Goal: Information Seeking & Learning: Learn about a topic

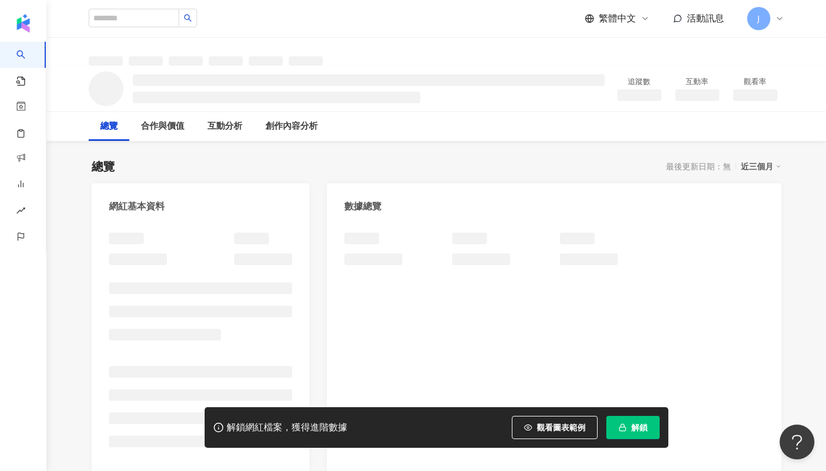
click at [645, 423] on span "解鎖" at bounding box center [639, 427] width 16 height 9
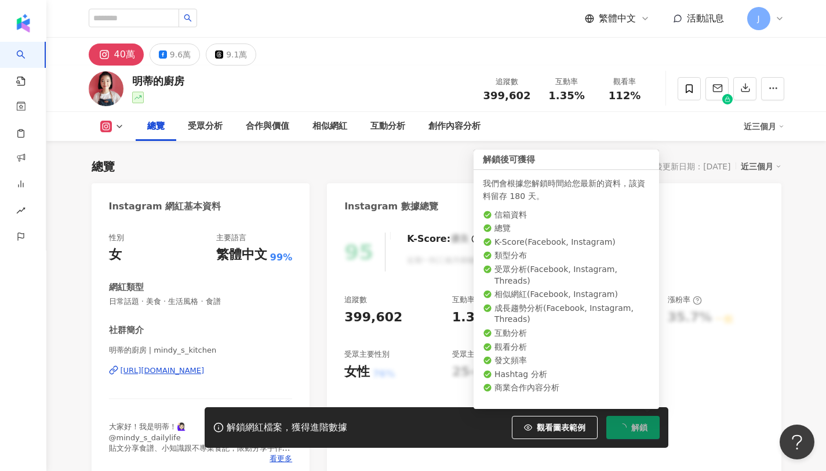
scroll to position [71, 0]
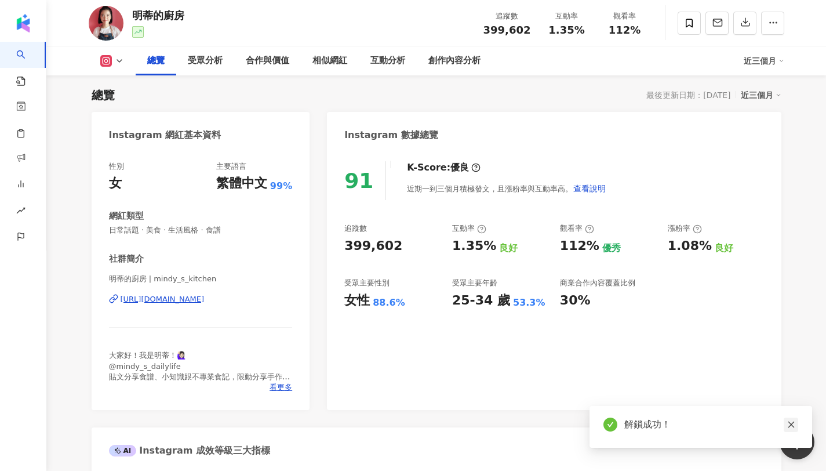
click at [789, 423] on icon "close" at bounding box center [791, 424] width 8 height 8
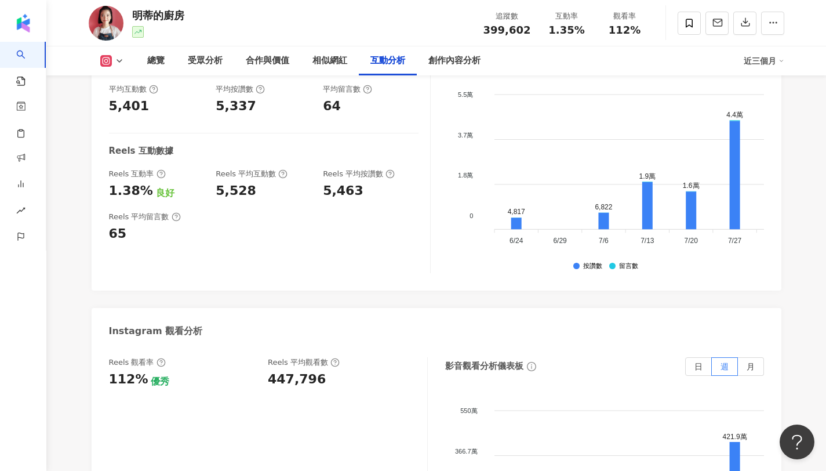
scroll to position [2472, 0]
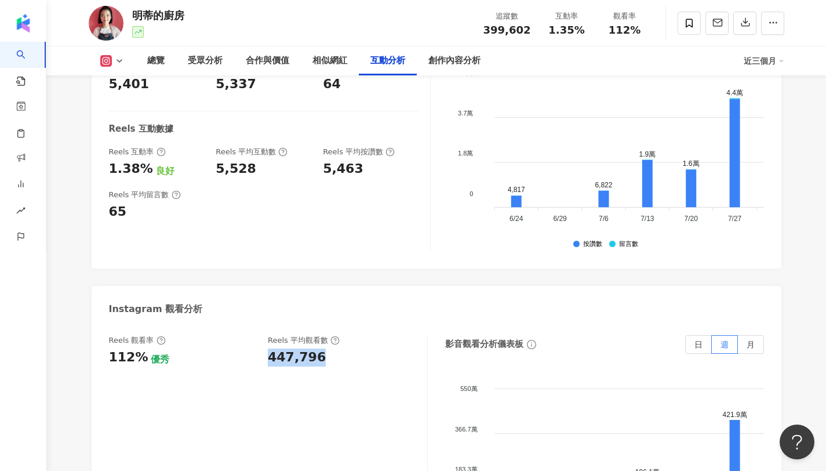
copy div "447,796"
drag, startPoint x: 265, startPoint y: 314, endPoint x: 350, endPoint y: 315, distance: 85.2
click at [350, 335] on div "Reels 觀看率 112% 優秀 Reels 平均觀看數 447,796" at bounding box center [262, 350] width 307 height 31
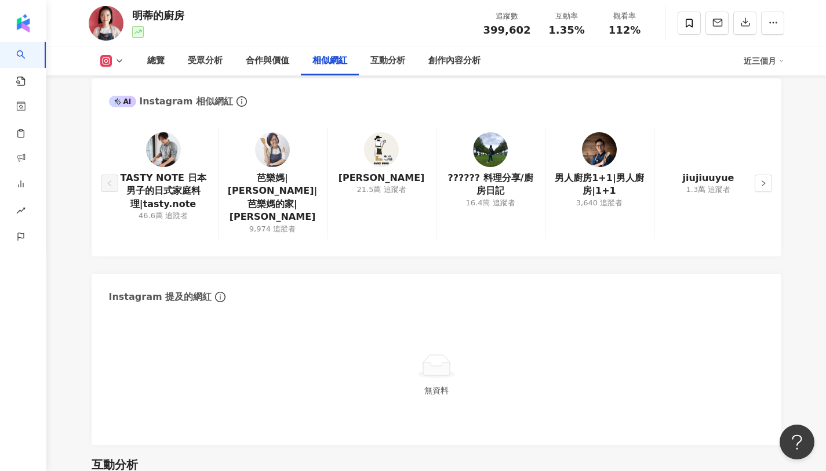
scroll to position [1694, 0]
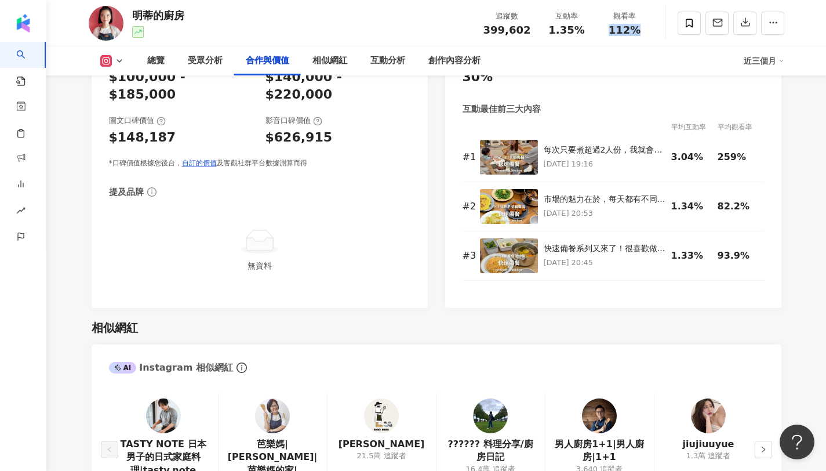
copy span "112%"
drag, startPoint x: 609, startPoint y: 30, endPoint x: 663, endPoint y: 28, distance: 54.5
click at [663, 28] on div "明蒂的廚房 追蹤數 399,602 互動率 1.35% 觀看率 112%" at bounding box center [437, 23] width 742 height 46
copy span "1.35%"
drag, startPoint x: 550, startPoint y: 28, endPoint x: 591, endPoint y: 27, distance: 40.6
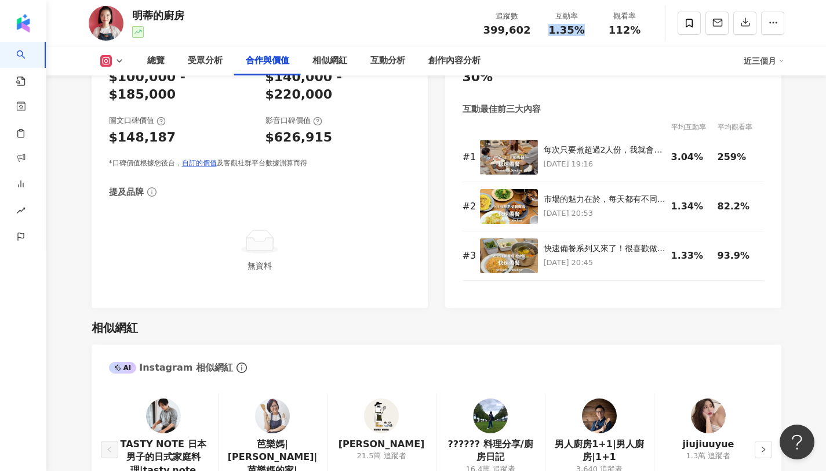
click at [591, 27] on div "互動率 1.35%" at bounding box center [567, 22] width 58 height 25
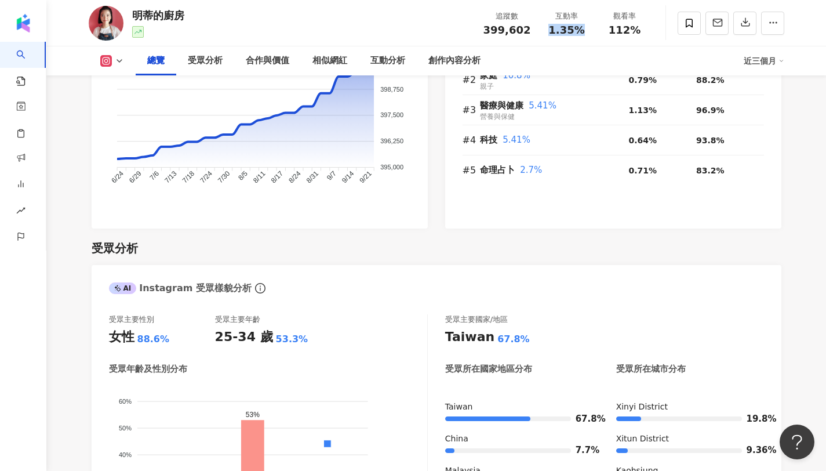
scroll to position [0, 0]
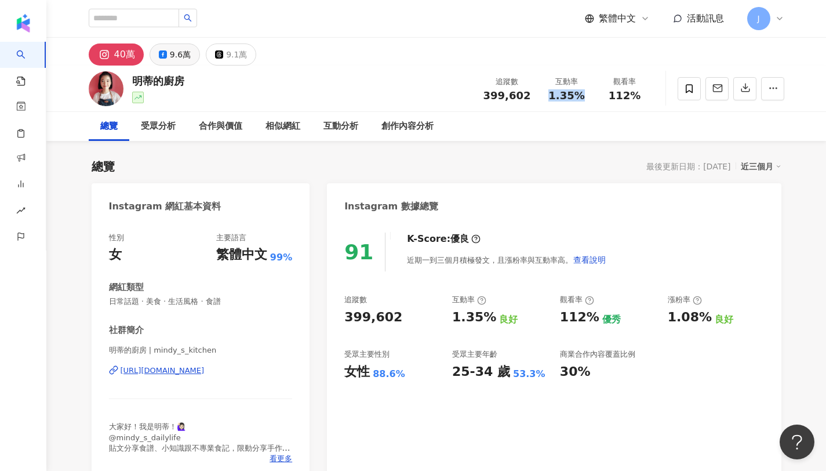
click at [183, 60] on div "9.6萬" at bounding box center [180, 54] width 21 height 16
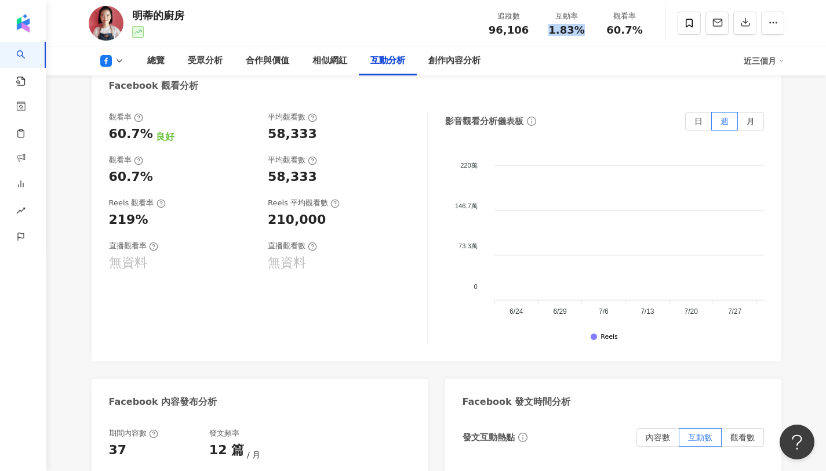
scroll to position [2172, 0]
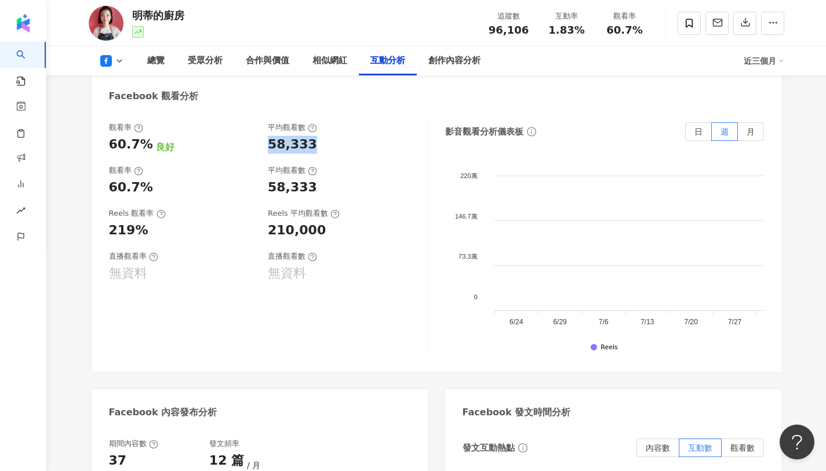
drag, startPoint x: 266, startPoint y: 147, endPoint x: 311, endPoint y: 148, distance: 45.2
click at [311, 148] on div "觀看率 60.7% 良好 平均觀看數 58,333" at bounding box center [262, 137] width 307 height 31
drag, startPoint x: 549, startPoint y: 27, endPoint x: 588, endPoint y: 31, distance: 39.6
click at [588, 31] on div "互動率 1.83%" at bounding box center [567, 22] width 58 height 25
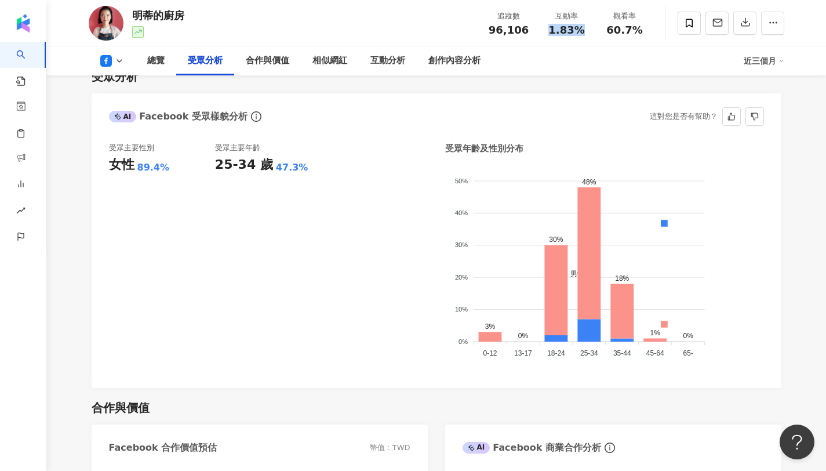
scroll to position [961, 0]
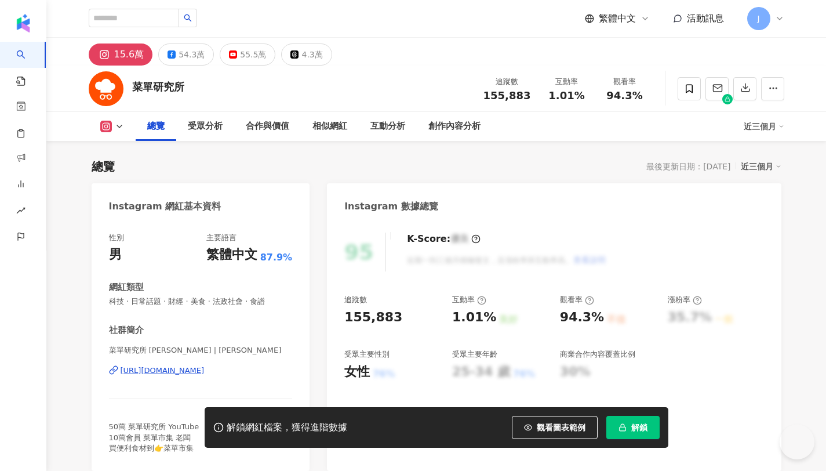
click at [630, 426] on button "解鎖" at bounding box center [632, 427] width 53 height 23
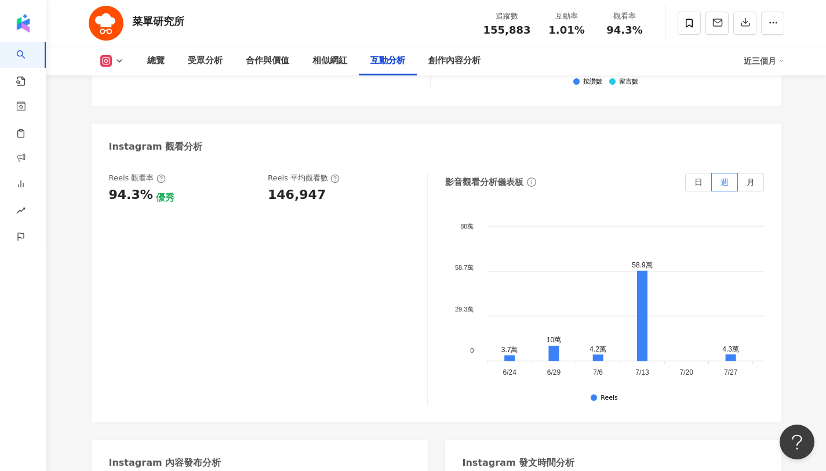
scroll to position [2595, 0]
copy div "146,947"
drag, startPoint x: 266, startPoint y: 183, endPoint x: 317, endPoint y: 186, distance: 51.1
click at [317, 186] on div "Reels 觀看率 94.3% 優秀 Reels 平均觀看數 146,947" at bounding box center [262, 188] width 307 height 31
drag, startPoint x: 609, startPoint y: 28, endPoint x: 639, endPoint y: 29, distance: 30.2
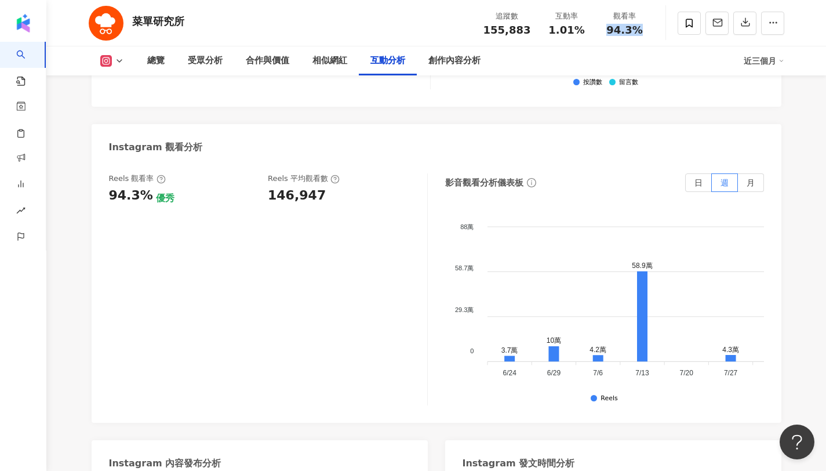
click at [639, 29] on div "94.3%" at bounding box center [625, 30] width 44 height 12
copy span "94.3%"
copy span "1.01%"
drag, startPoint x: 552, startPoint y: 32, endPoint x: 590, endPoint y: 30, distance: 38.3
click at [590, 30] on div "互動率 1.01%" at bounding box center [567, 22] width 58 height 25
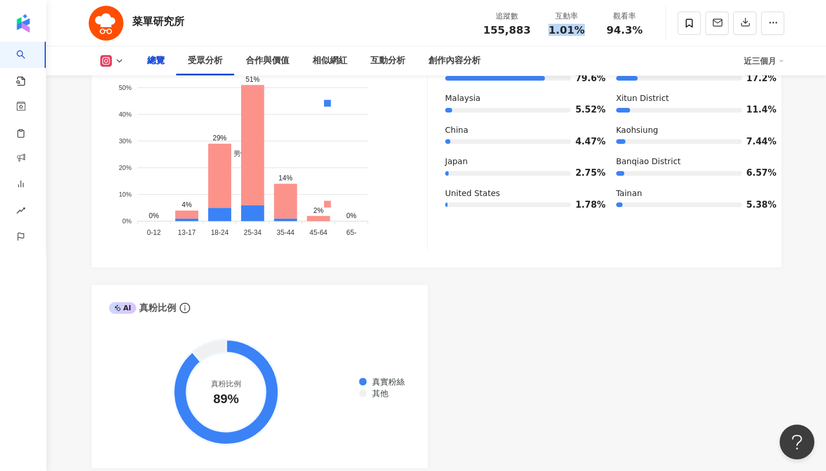
scroll to position [0, 0]
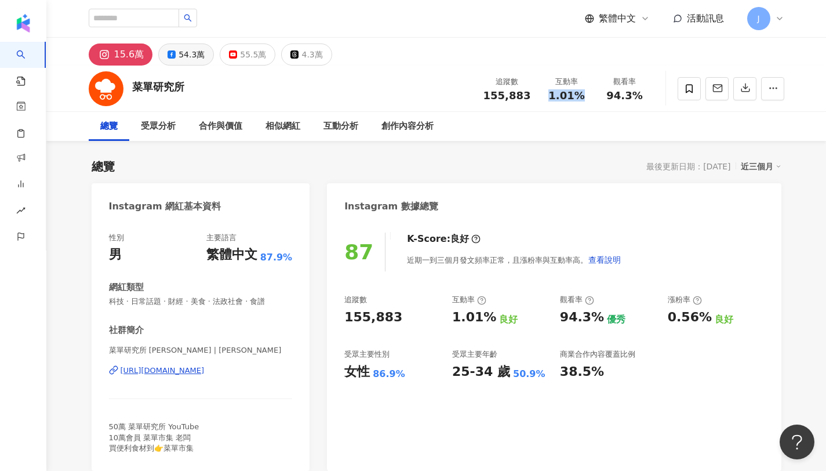
click at [179, 59] on div "54.3萬" at bounding box center [192, 54] width 26 height 16
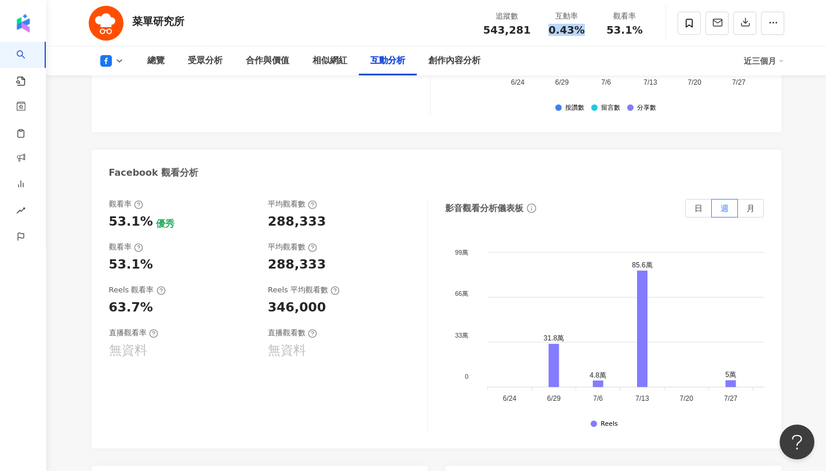
scroll to position [2187, 0]
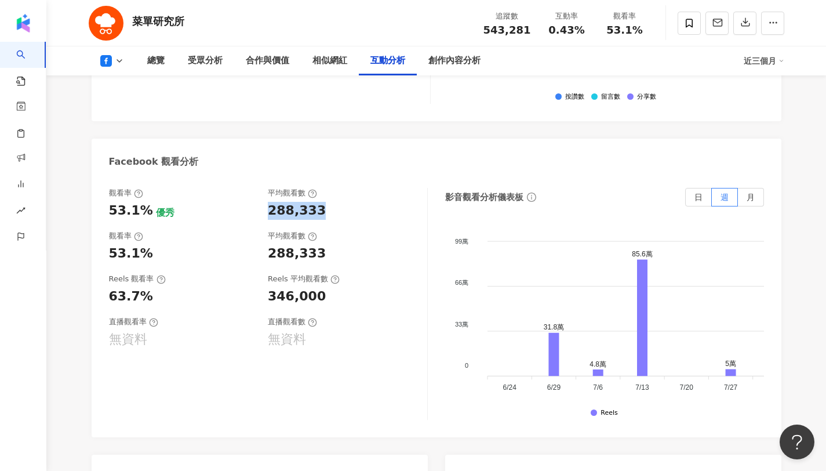
drag, startPoint x: 267, startPoint y: 165, endPoint x: 350, endPoint y: 165, distance: 82.3
click at [350, 202] on div "288,333" at bounding box center [342, 211] width 148 height 18
drag, startPoint x: 553, startPoint y: 28, endPoint x: 579, endPoint y: 31, distance: 26.9
click at [579, 31] on span "0.43%" at bounding box center [566, 30] width 36 height 12
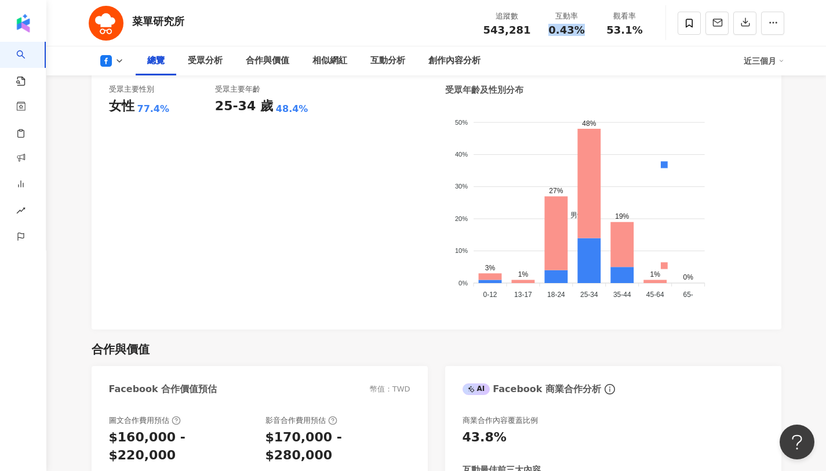
scroll to position [0, 0]
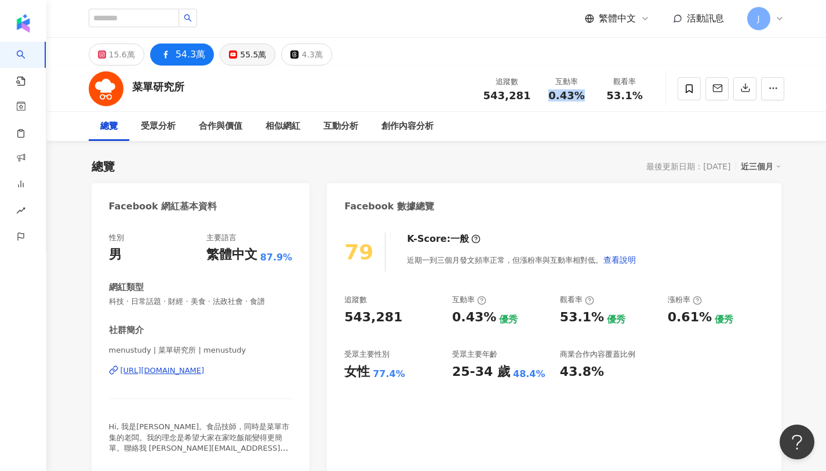
click at [245, 60] on div "55.5萬" at bounding box center [253, 54] width 26 height 16
click at [252, 57] on div "55.5萬" at bounding box center [253, 54] width 26 height 16
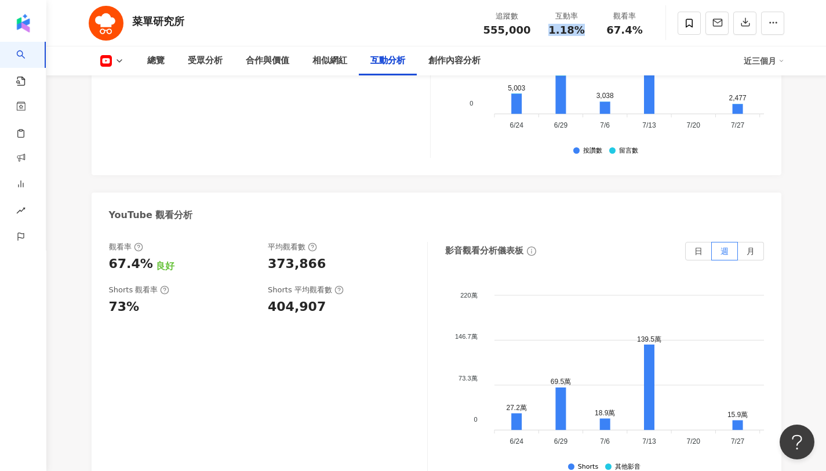
scroll to position [2078, 0]
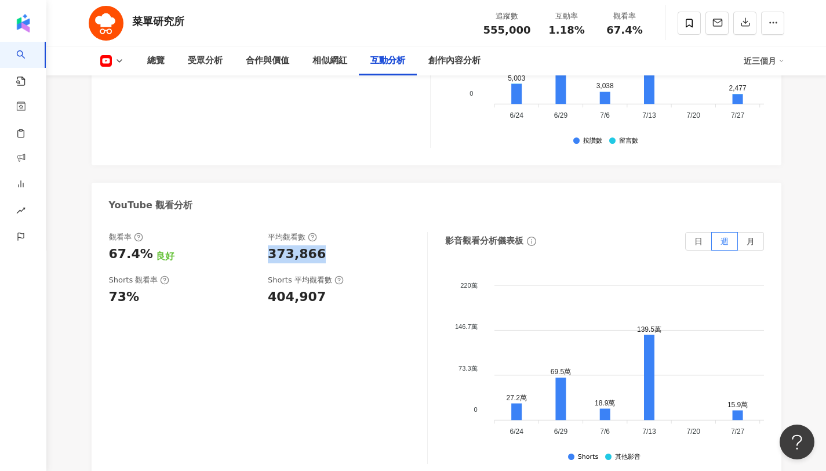
drag, startPoint x: 268, startPoint y: 228, endPoint x: 325, endPoint y: 231, distance: 56.3
click at [325, 245] on div "373,866" at bounding box center [342, 254] width 148 height 18
copy div "404,907"
drag, startPoint x: 265, startPoint y: 271, endPoint x: 323, endPoint y: 270, distance: 58.0
click at [323, 275] on div "Shorts 觀看率 73% Shorts 平均觀看數 404,907" at bounding box center [262, 290] width 307 height 31
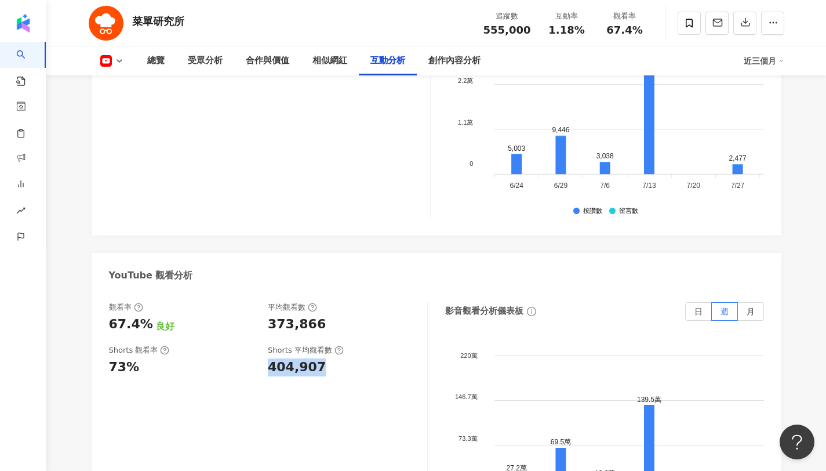
scroll to position [1963, 0]
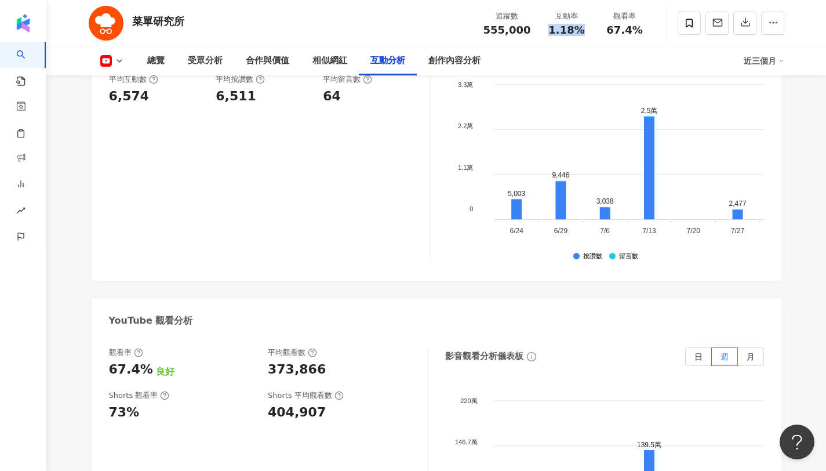
copy span "1.18%"
drag, startPoint x: 553, startPoint y: 27, endPoint x: 591, endPoint y: 26, distance: 38.3
click at [591, 26] on div "互動率 1.18%" at bounding box center [567, 22] width 58 height 25
copy span "67.4%"
drag, startPoint x: 610, startPoint y: 28, endPoint x: 661, endPoint y: 28, distance: 51.0
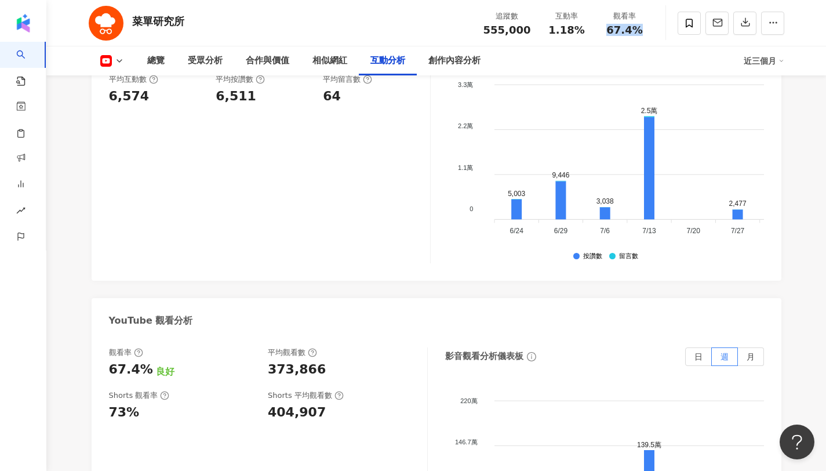
click at [661, 28] on div "菜單研究所 追蹤數 555,000 互動率 1.18% 觀看率 67.4%" at bounding box center [437, 23] width 742 height 46
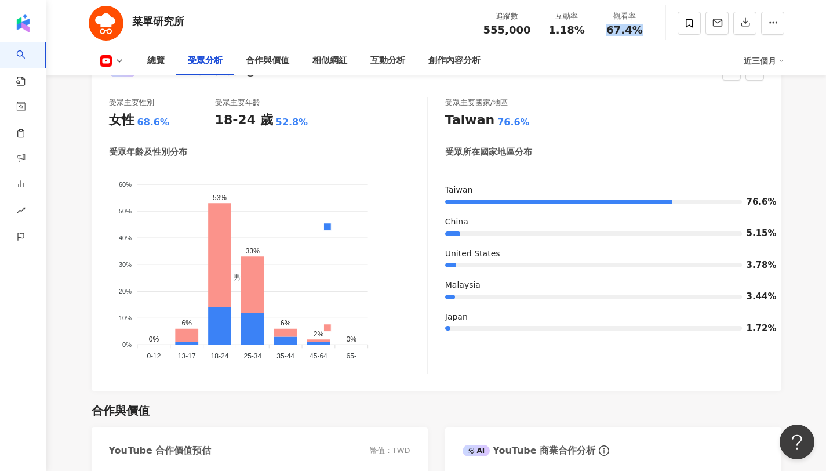
scroll to position [1039, 0]
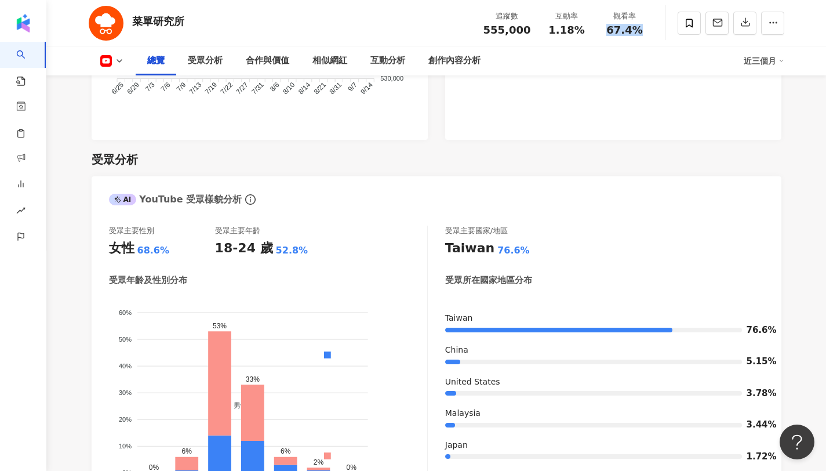
scroll to position [569, 0]
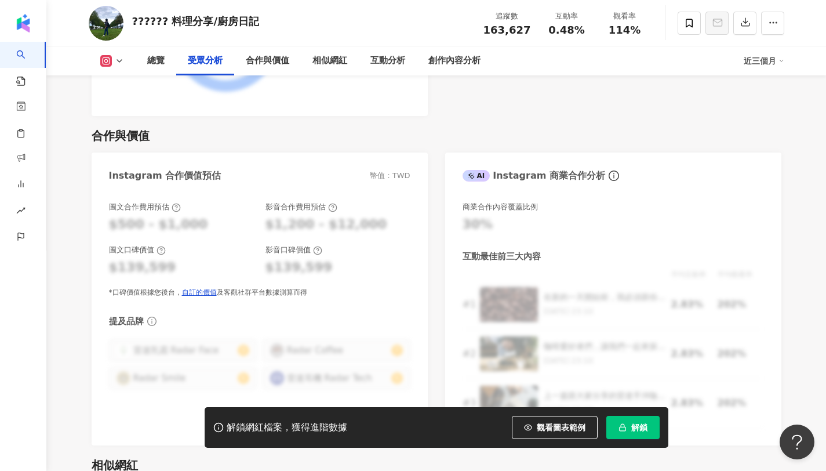
scroll to position [1211, 0]
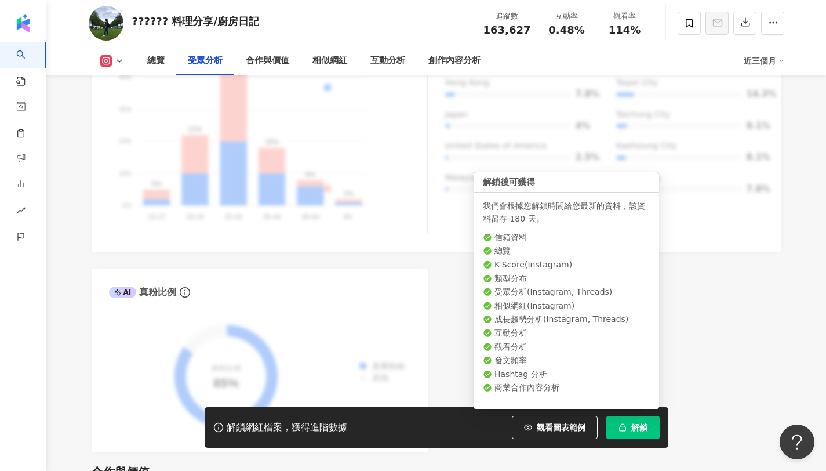
click at [640, 423] on span "解鎖" at bounding box center [639, 427] width 16 height 9
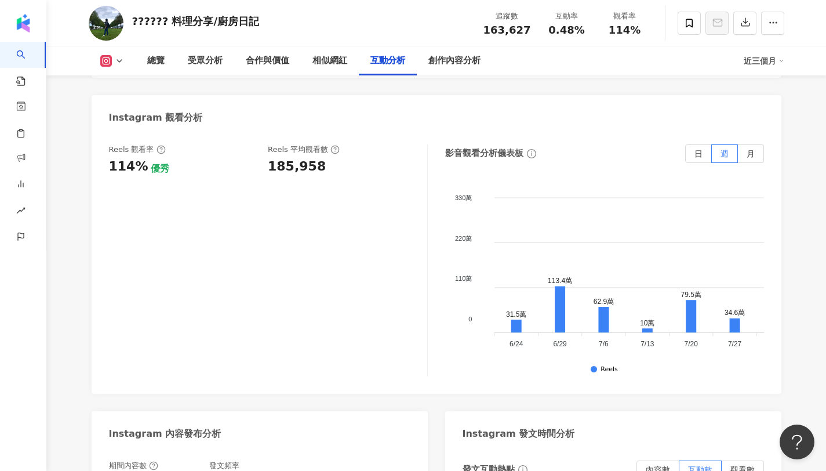
scroll to position [2608, 0]
drag, startPoint x: 267, startPoint y: 170, endPoint x: 393, endPoint y: 188, distance: 127.2
click at [393, 188] on div "Reels 觀看率 114% 優秀 Reels 平均觀看數 185,958" at bounding box center [268, 261] width 319 height 232
drag, startPoint x: 609, startPoint y: 27, endPoint x: 657, endPoint y: 39, distance: 49.5
click at [657, 39] on div "?????? 料理分享/廚房日記 追蹤數 163,627 互動率 0.48% 觀看率 114%" at bounding box center [437, 23] width 742 height 46
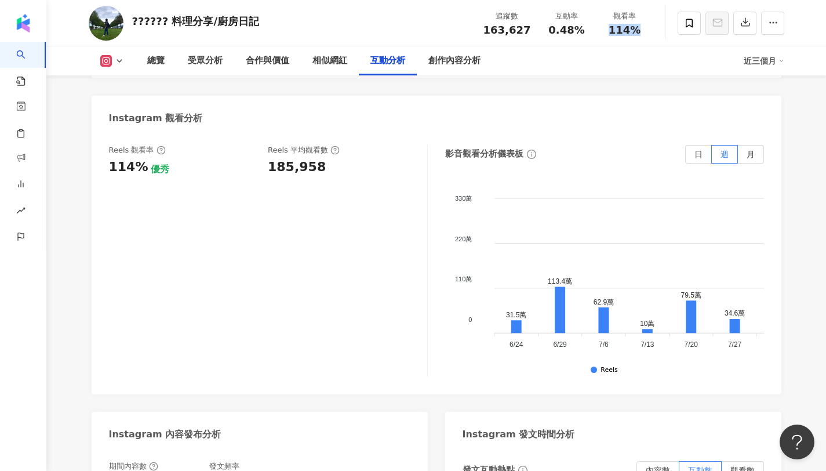
click at [572, 24] on span "0.48%" at bounding box center [566, 30] width 36 height 12
copy span "0.48%"
drag, startPoint x: 548, startPoint y: 30, endPoint x: 577, endPoint y: 37, distance: 30.4
click at [577, 37] on div "追蹤數 163,627 互動率 0.48% 觀看率 114%" at bounding box center [565, 23] width 177 height 34
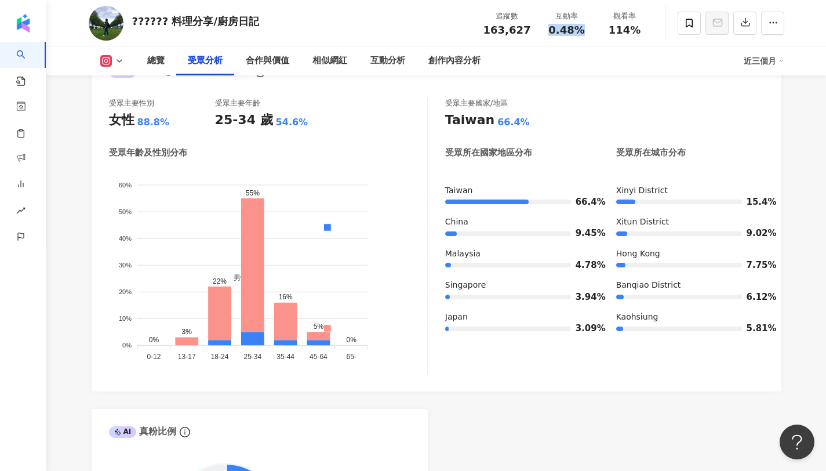
scroll to position [1052, 0]
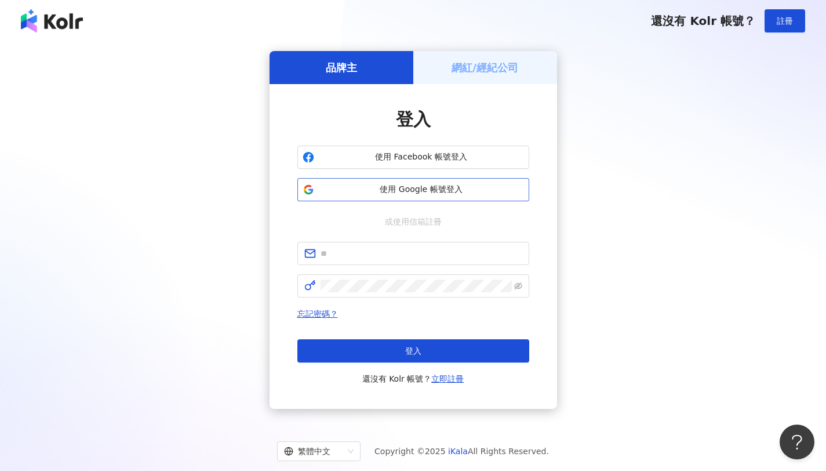
click at [450, 187] on span "使用 Google 帳號登入" at bounding box center [421, 190] width 205 height 12
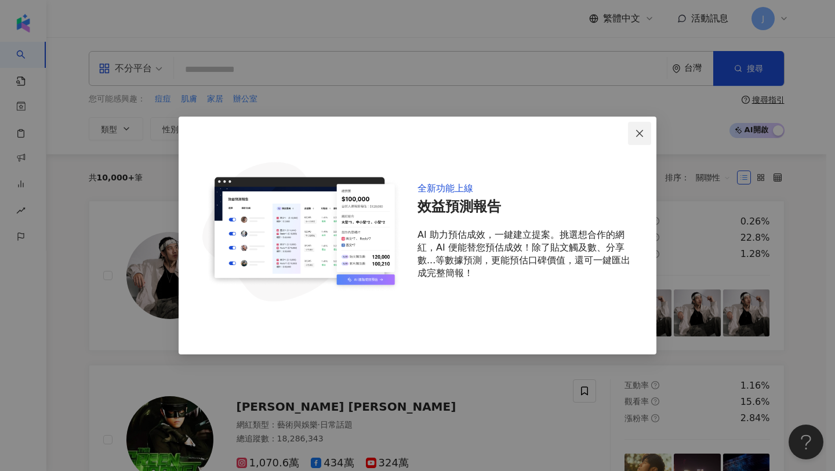
click at [635, 132] on icon "close" at bounding box center [639, 133] width 9 height 9
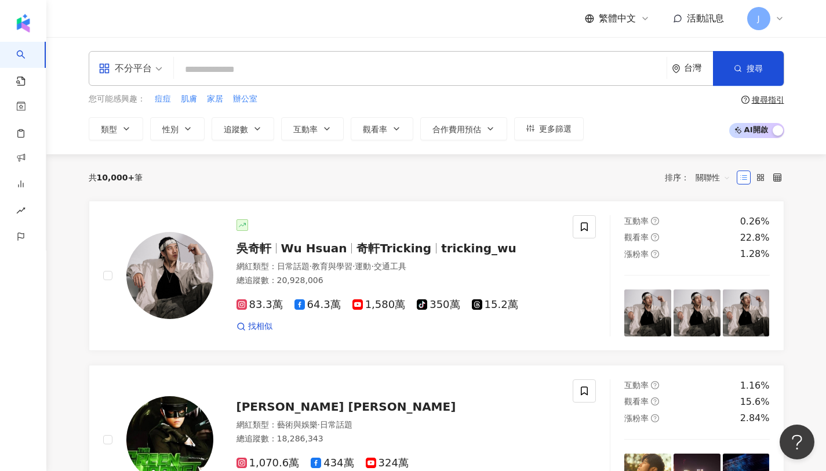
click at [530, 75] on input "search" at bounding box center [421, 70] width 484 height 22
paste input "******"
type input "******"
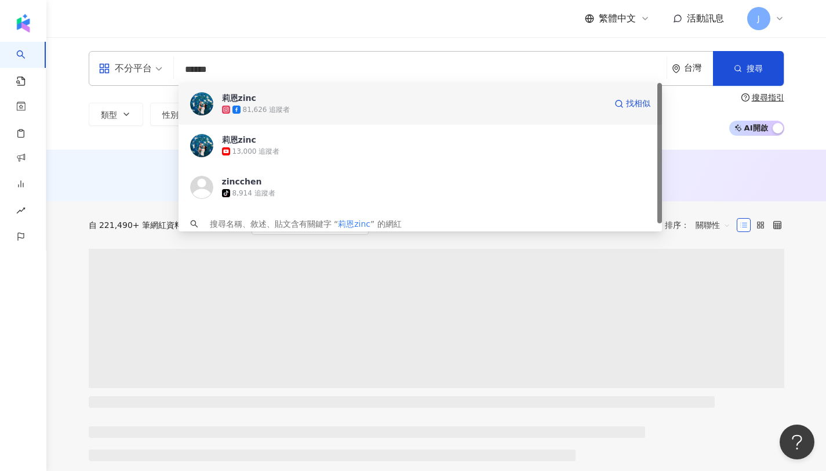
click at [244, 108] on div "81,626 追蹤者" at bounding box center [267, 110] width 48 height 10
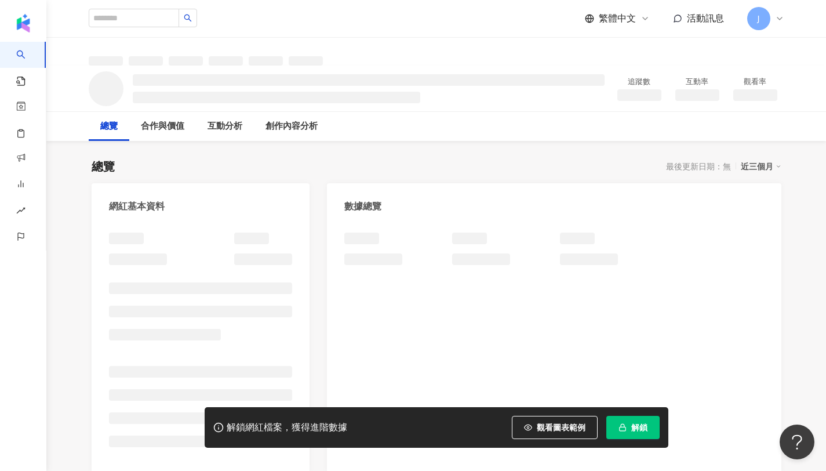
click at [643, 429] on span "解鎖" at bounding box center [639, 427] width 16 height 9
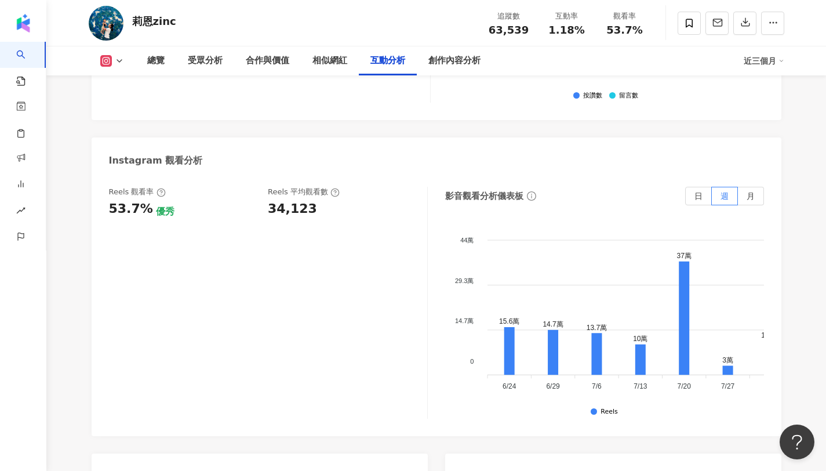
scroll to position [2585, 0]
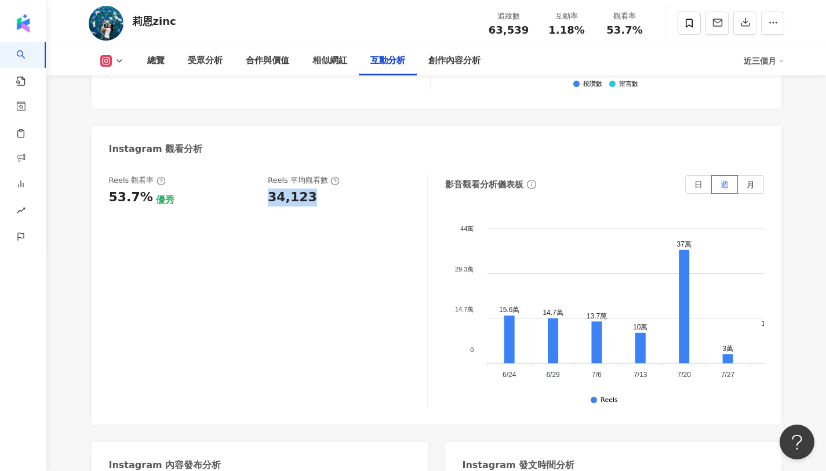
drag, startPoint x: 267, startPoint y: 183, endPoint x: 325, endPoint y: 188, distance: 57.6
click at [325, 188] on div "34,123" at bounding box center [342, 197] width 148 height 18
copy span "53.7%"
drag, startPoint x: 602, startPoint y: 30, endPoint x: 656, endPoint y: 27, distance: 54.0
click at [656, 27] on div "莉恩zinc 追蹤數 63,539 互動率 1.18% 觀看率 53.7%" at bounding box center [437, 23] width 742 height 46
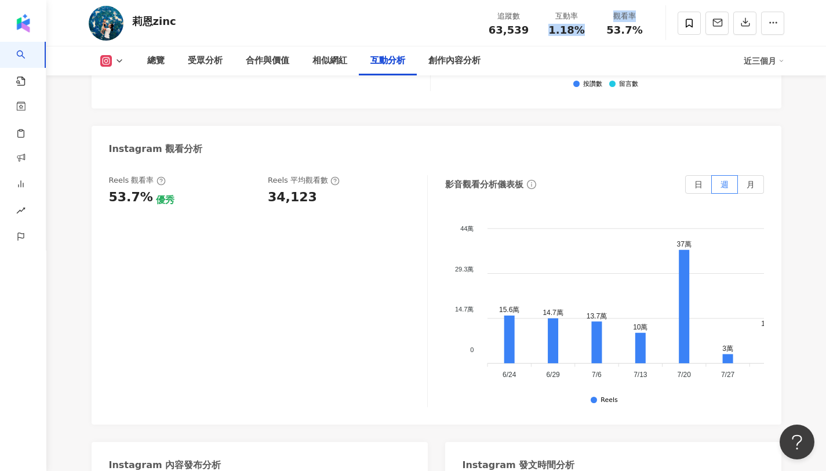
copy div "1.18% 觀看率"
drag, startPoint x: 552, startPoint y: 29, endPoint x: 599, endPoint y: 28, distance: 47.5
click at [599, 28] on div "追蹤數 63,539 互動率 1.18% 觀看率 53.7%" at bounding box center [567, 23] width 174 height 34
click at [595, 32] on div "互動率 1.18%" at bounding box center [567, 22] width 58 height 25
drag, startPoint x: 550, startPoint y: 31, endPoint x: 589, endPoint y: 34, distance: 38.9
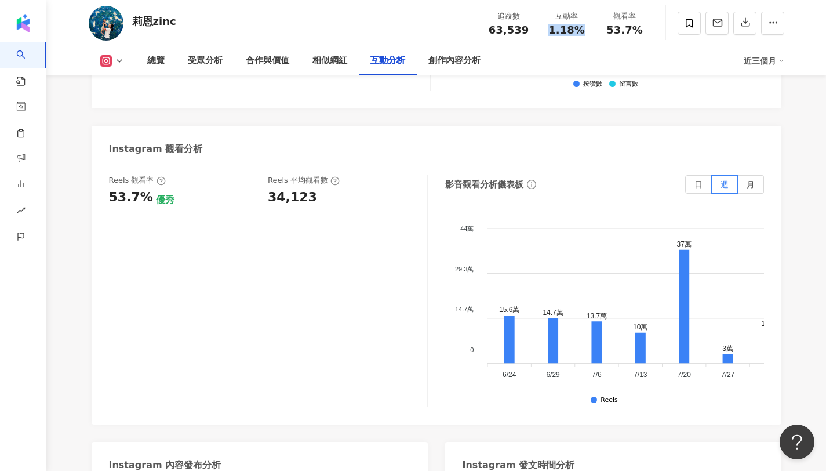
click at [589, 34] on div "互動率 1.18%" at bounding box center [567, 22] width 58 height 25
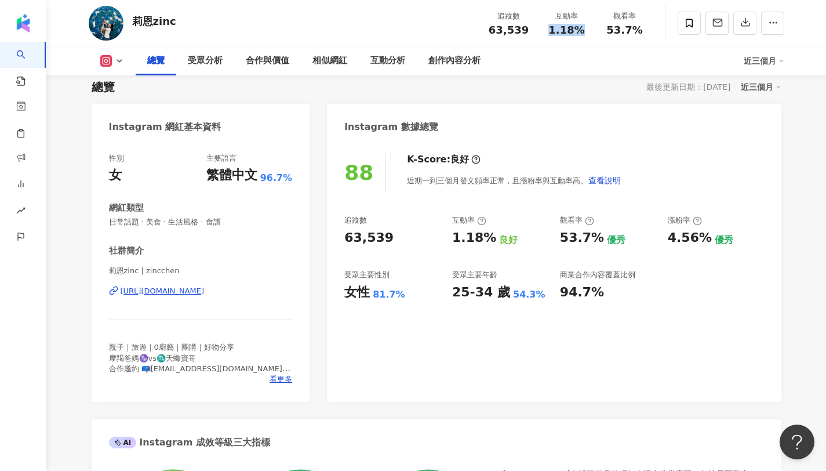
scroll to position [0, 0]
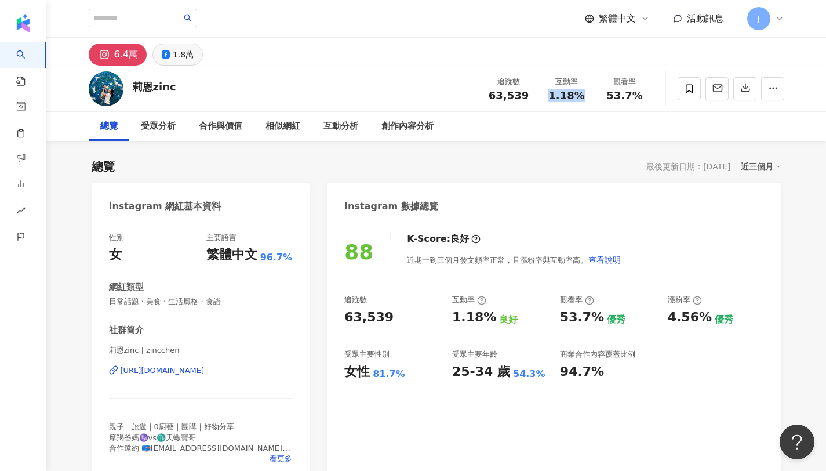
click at [181, 60] on div "1.8萬" at bounding box center [183, 54] width 21 height 16
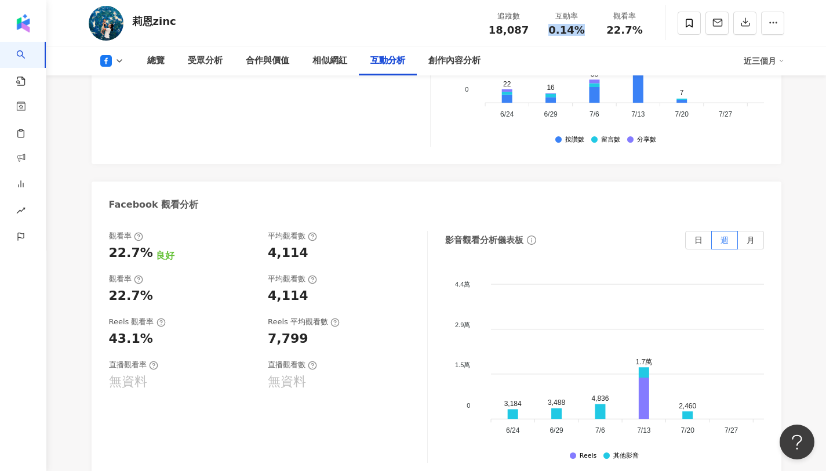
scroll to position [2008, 0]
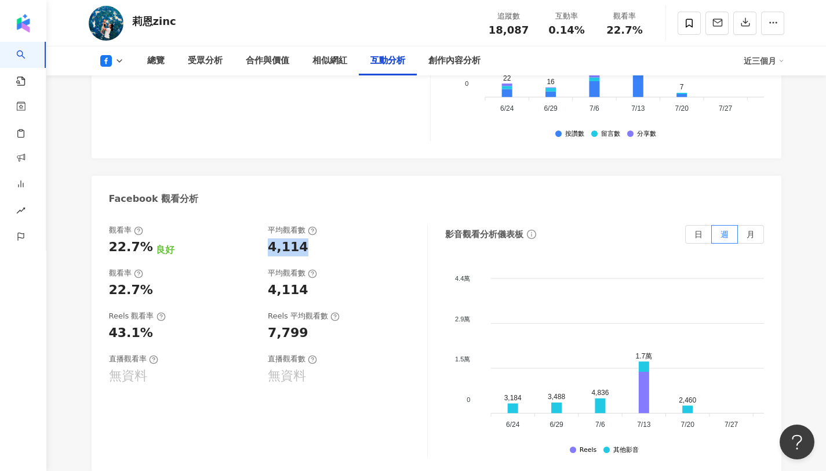
drag, startPoint x: 270, startPoint y: 220, endPoint x: 310, endPoint y: 220, distance: 40.6
click at [310, 238] on div "4,114" at bounding box center [342, 247] width 148 height 18
drag, startPoint x: 547, startPoint y: 28, endPoint x: 586, endPoint y: 30, distance: 38.3
click at [586, 30] on div "0.14%" at bounding box center [567, 30] width 44 height 12
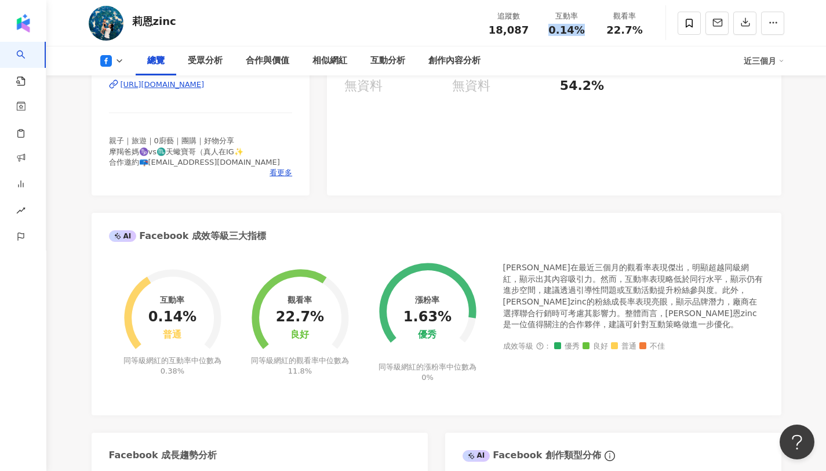
scroll to position [0, 0]
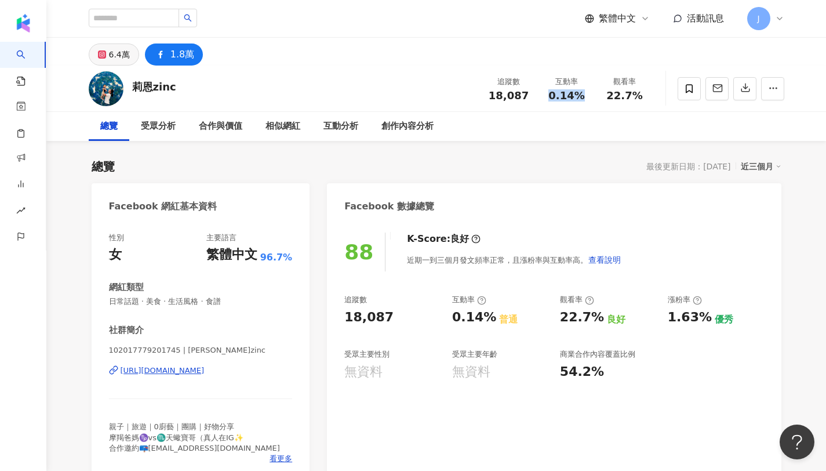
click at [132, 57] on button "6.4萬" at bounding box center [114, 54] width 50 height 22
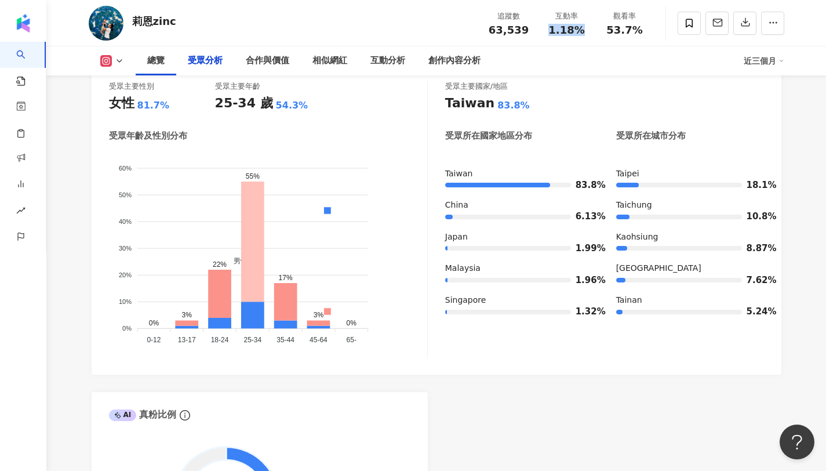
scroll to position [1042, 0]
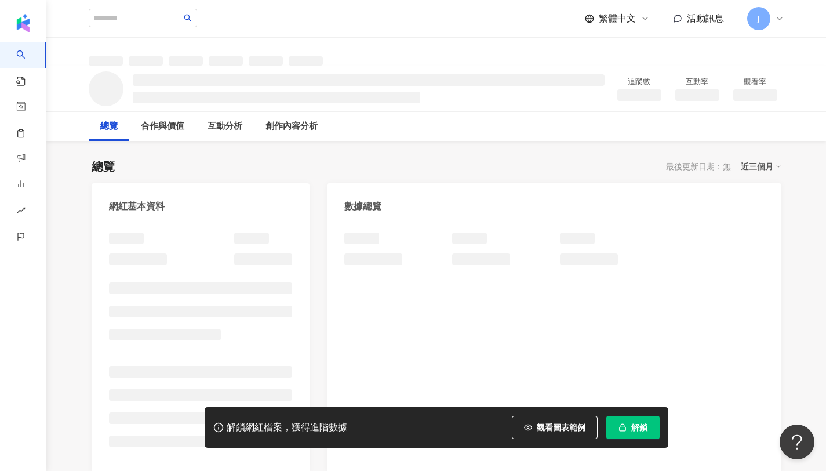
click at [638, 423] on span "解鎖" at bounding box center [639, 427] width 16 height 9
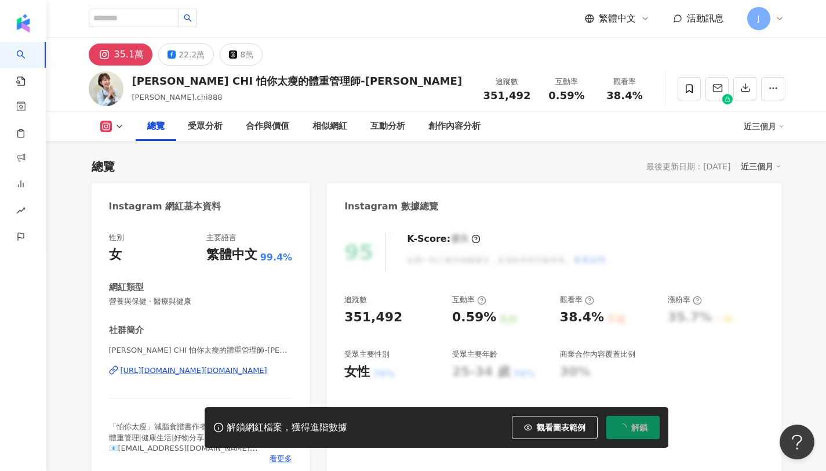
scroll to position [71, 0]
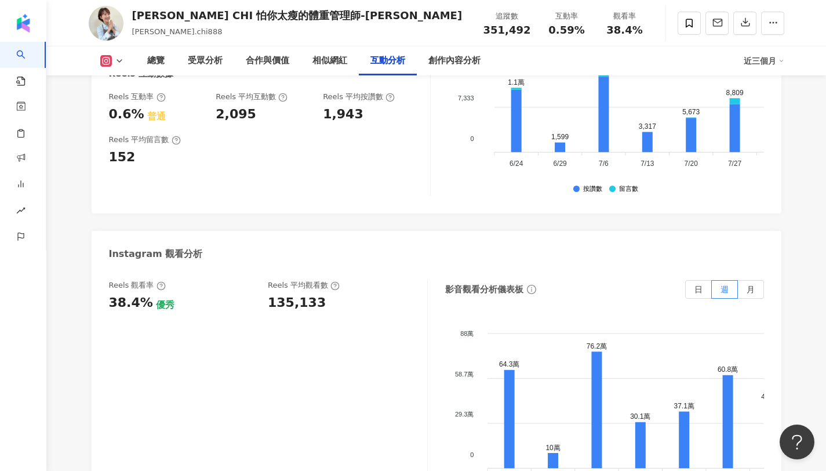
scroll to position [2541, 0]
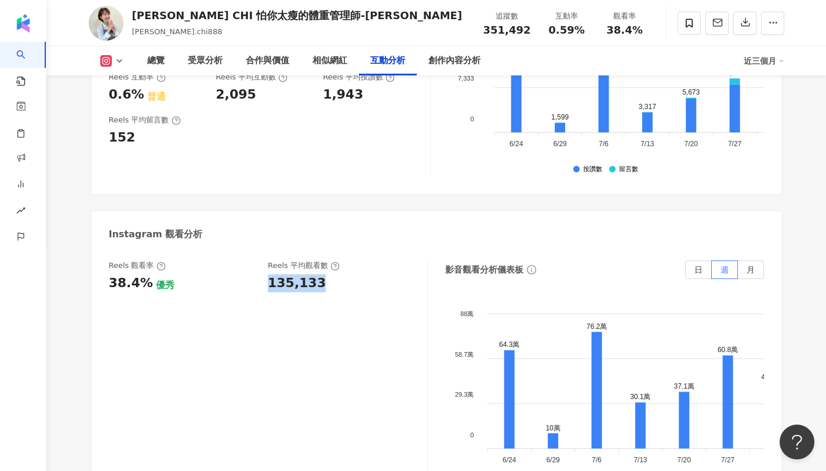
copy div "135,133"
drag, startPoint x: 264, startPoint y: 260, endPoint x: 329, endPoint y: 264, distance: 64.4
click at [329, 264] on div "Reels 觀看率 38.4% 優秀 Reels 平均觀看數 135,133" at bounding box center [262, 275] width 307 height 31
drag, startPoint x: 609, startPoint y: 29, endPoint x: 653, endPoint y: 31, distance: 44.1
click at [653, 31] on div "[PERSON_NAME] CHI 怕你太瘦的體重管理師-[PERSON_NAME].chi888 追蹤數 351,492 互動率 0.59% 觀看率 38.…" at bounding box center [437, 23] width 742 height 46
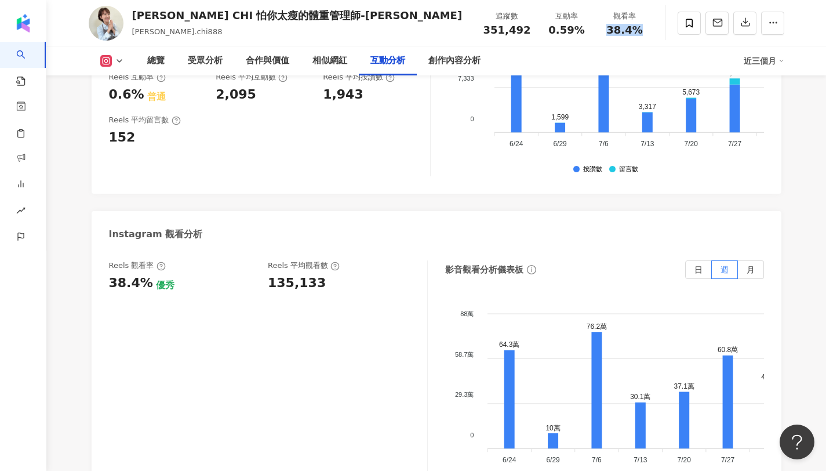
copy span "38.4%"
copy span "0.59%"
drag, startPoint x: 550, startPoint y: 28, endPoint x: 582, endPoint y: 30, distance: 32.0
click at [582, 30] on div "0.59%" at bounding box center [567, 30] width 44 height 12
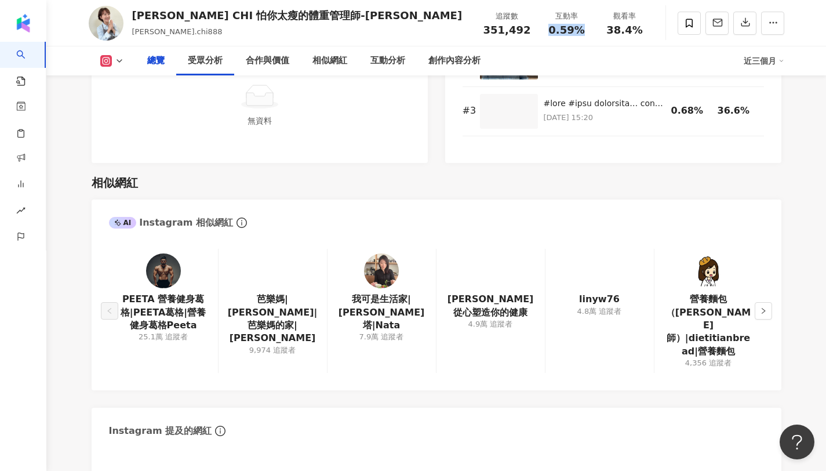
scroll to position [0, 0]
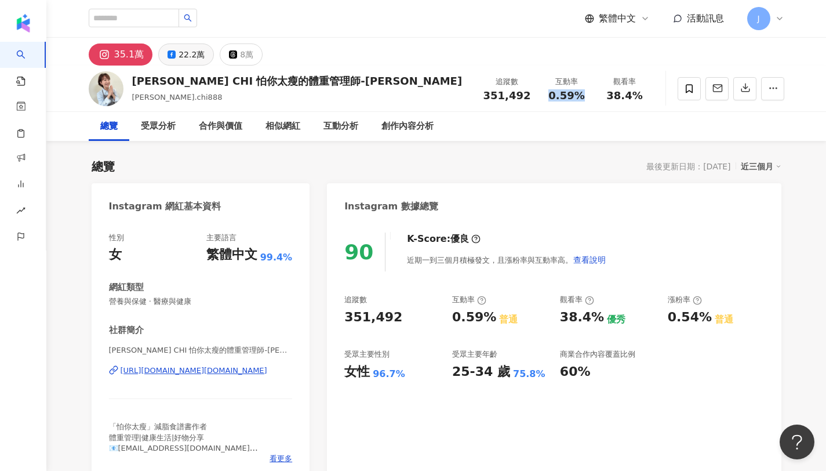
click at [179, 57] on div "22.2萬" at bounding box center [192, 54] width 26 height 16
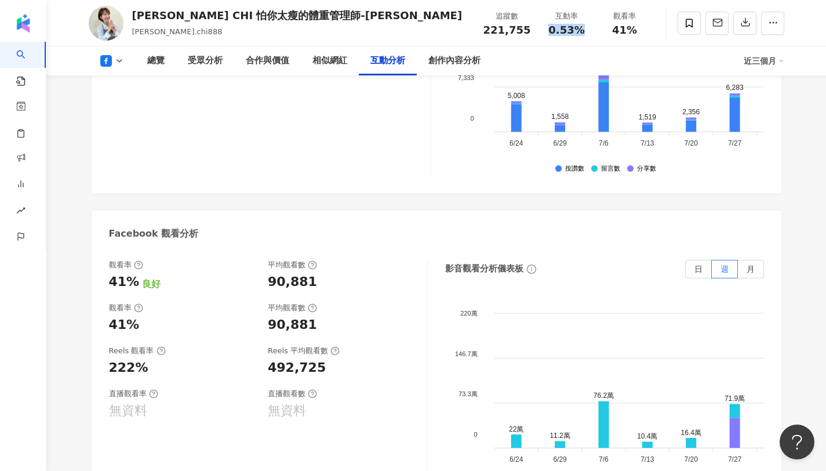
scroll to position [2131, 0]
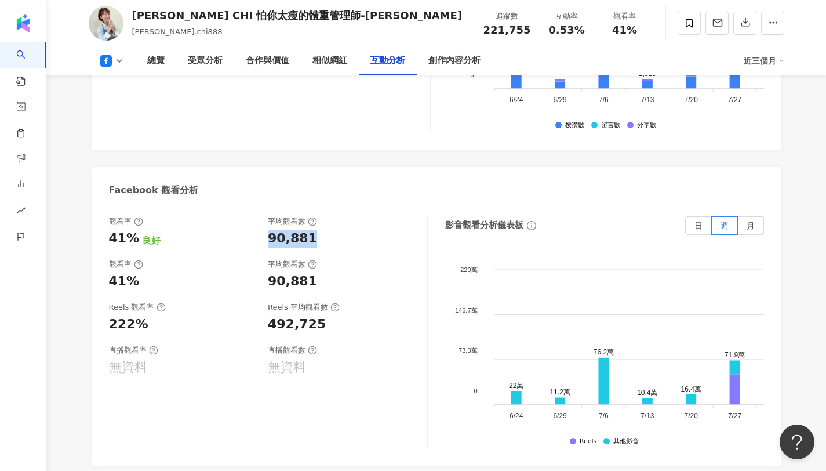
copy div "90,881"
drag, startPoint x: 264, startPoint y: 199, endPoint x: 321, endPoint y: 202, distance: 56.3
click at [321, 216] on div "觀看率 41% 良好 平均觀看數 90,881" at bounding box center [262, 231] width 307 height 31
copy span "0.53%"
drag, startPoint x: 551, startPoint y: 30, endPoint x: 586, endPoint y: 32, distance: 34.9
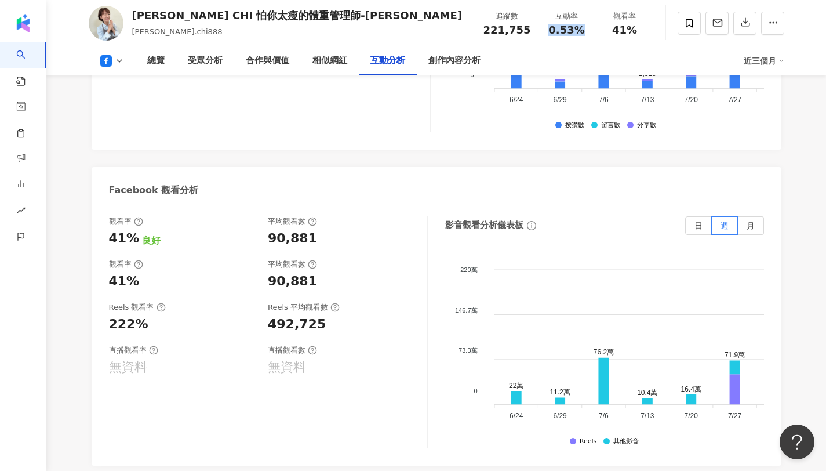
click at [586, 32] on div "0.53%" at bounding box center [567, 30] width 44 height 12
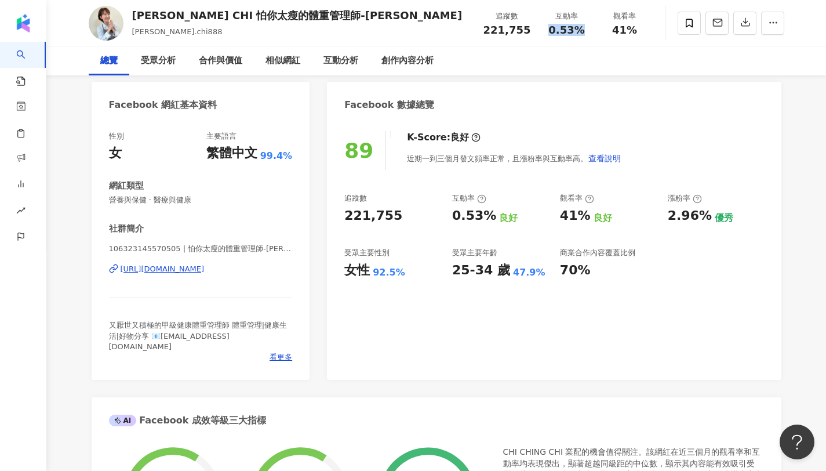
scroll to position [0, 0]
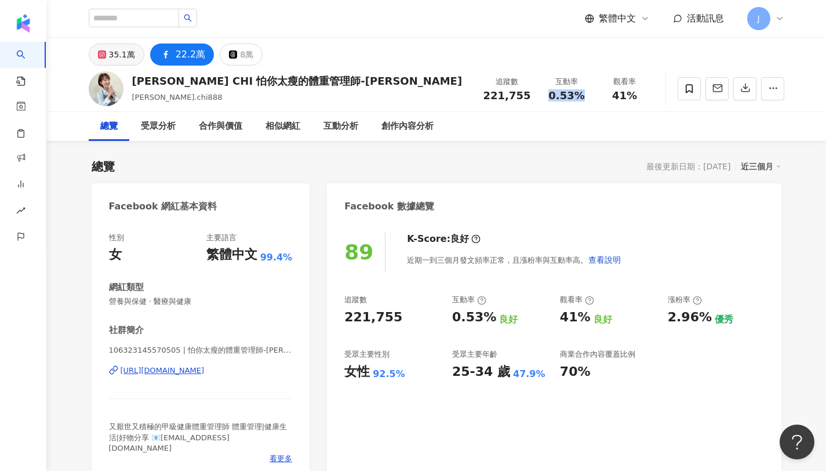
click at [125, 61] on div "35.1萬" at bounding box center [122, 54] width 26 height 16
click at [128, 53] on div "35.1萬" at bounding box center [122, 54] width 26 height 16
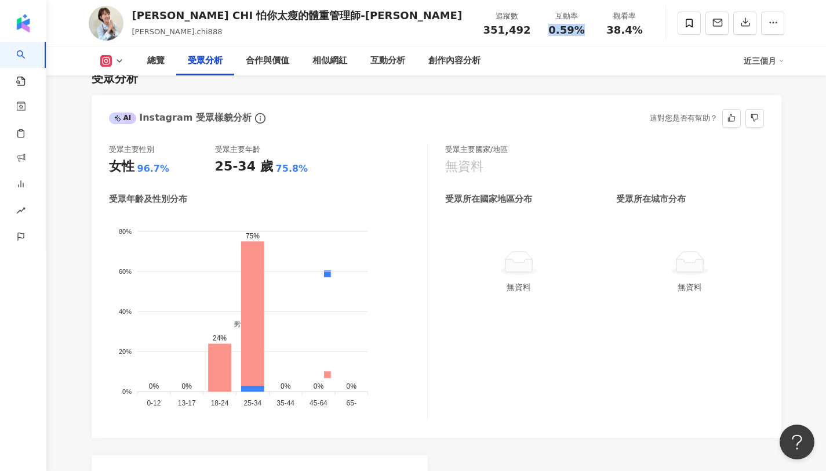
scroll to position [995, 0]
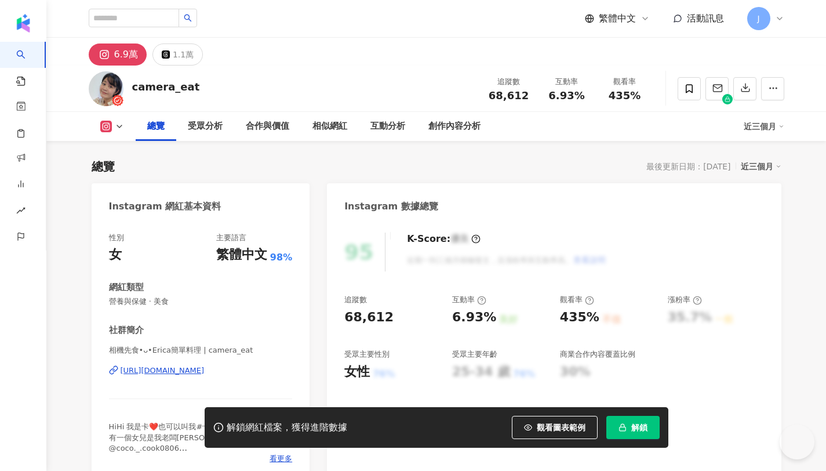
click at [627, 425] on button "解鎖" at bounding box center [632, 427] width 53 height 23
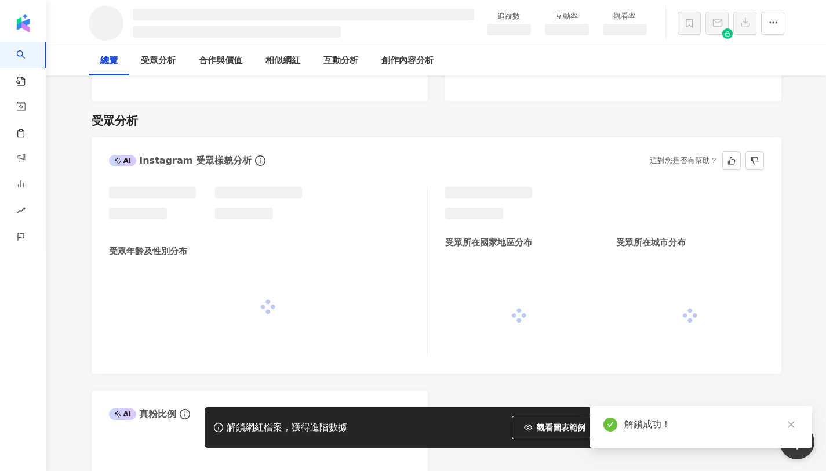
scroll to position [820, 0]
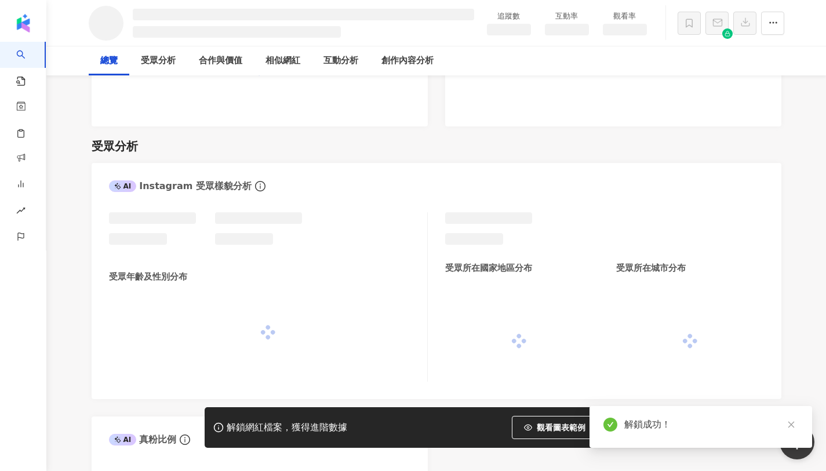
click at [791, 420] on icon "close" at bounding box center [791, 424] width 8 height 8
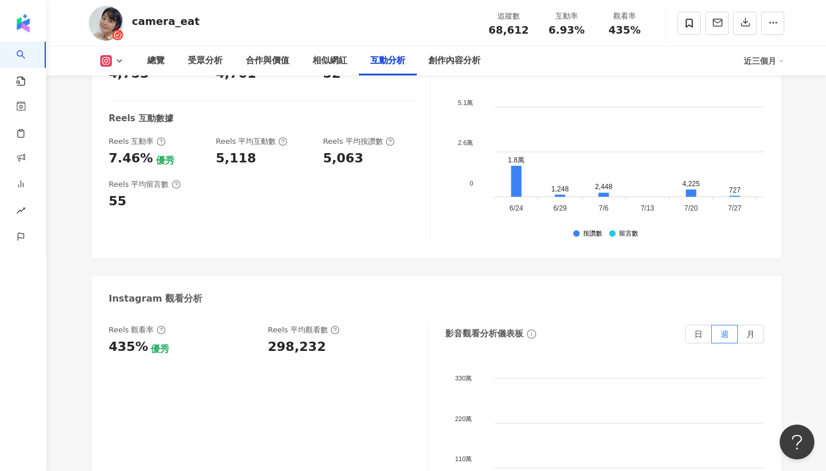
scroll to position [2510, 0]
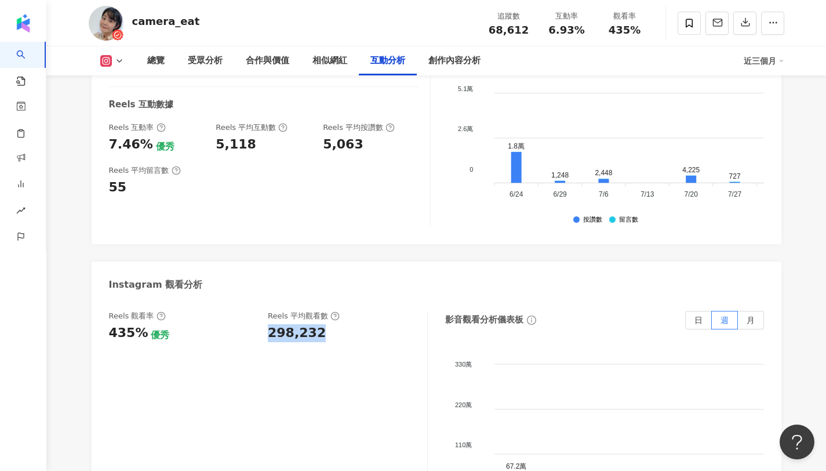
copy div "298,232"
drag, startPoint x: 269, startPoint y: 272, endPoint x: 339, endPoint y: 274, distance: 69.6
click at [339, 324] on div "298,232" at bounding box center [342, 333] width 148 height 18
copy span "435%"
drag, startPoint x: 609, startPoint y: 29, endPoint x: 650, endPoint y: 32, distance: 40.7
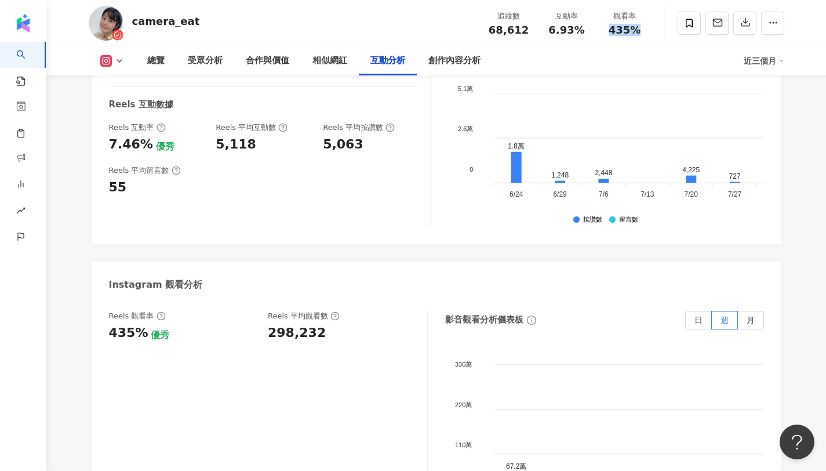
click at [650, 32] on div "觀看率 435%" at bounding box center [625, 22] width 58 height 25
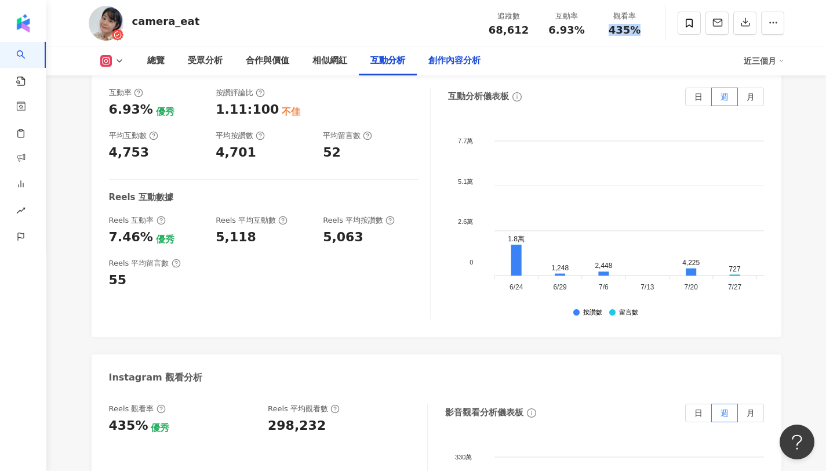
scroll to position [2412, 0]
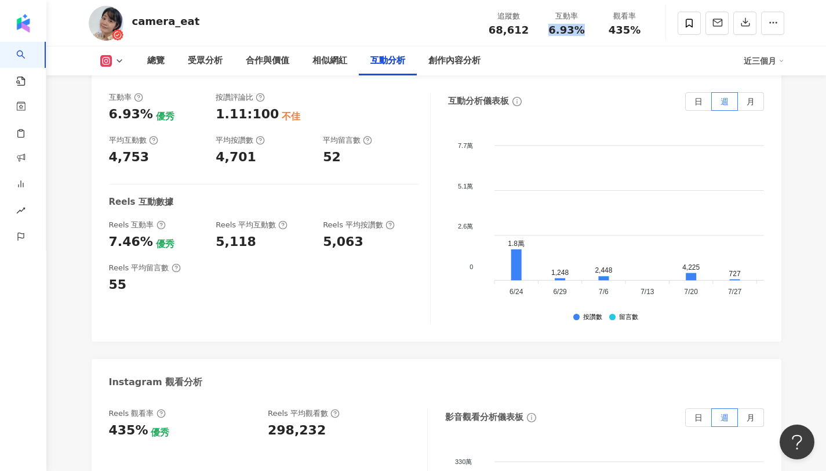
copy span "6.93%"
drag, startPoint x: 550, startPoint y: 30, endPoint x: 582, endPoint y: 33, distance: 32.1
click at [582, 33] on div "6.93%" at bounding box center [567, 30] width 44 height 12
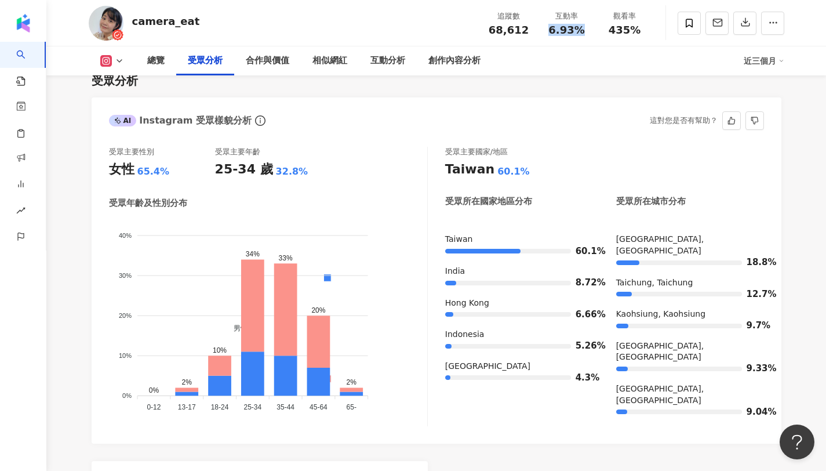
scroll to position [1020, 0]
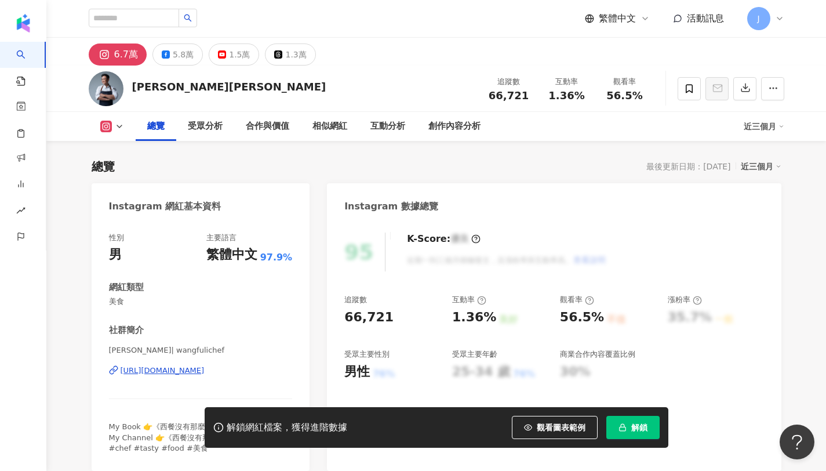
scroll to position [71, 0]
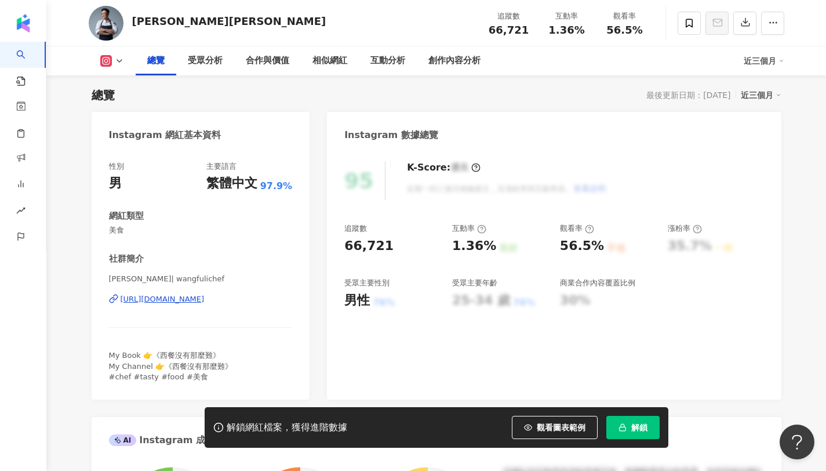
click at [639, 426] on span "解鎖" at bounding box center [639, 427] width 16 height 9
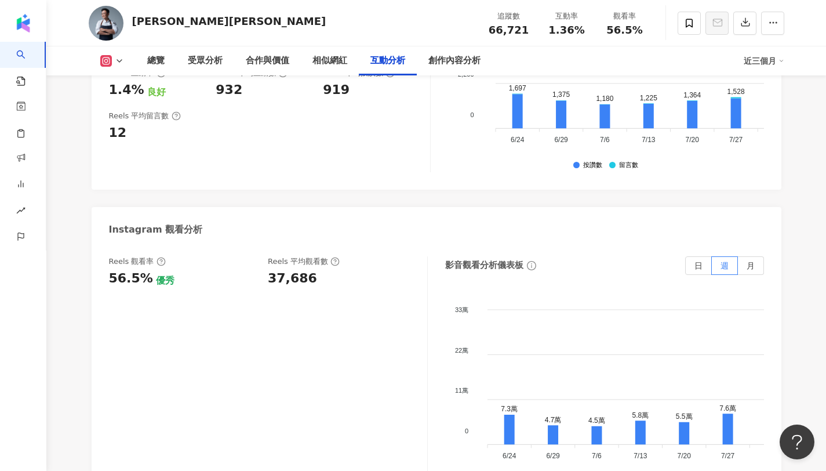
scroll to position [2520, 0]
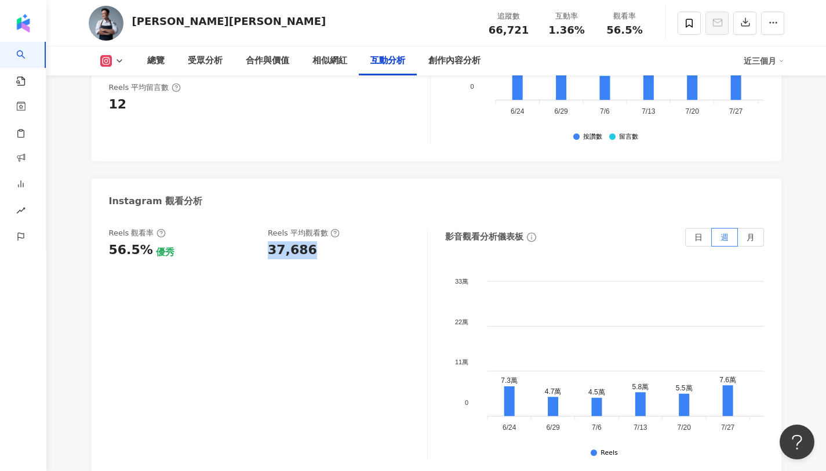
drag, startPoint x: 265, startPoint y: 250, endPoint x: 311, endPoint y: 252, distance: 45.8
click at [311, 252] on div "Reels 觀看率 56.5% 優秀 [PERSON_NAME] 平均觀看數 37,686" at bounding box center [262, 243] width 307 height 31
copy span "56.5%"
drag, startPoint x: 607, startPoint y: 31, endPoint x: 645, endPoint y: 34, distance: 38.4
click at [645, 34] on div "56.5%" at bounding box center [625, 30] width 44 height 12
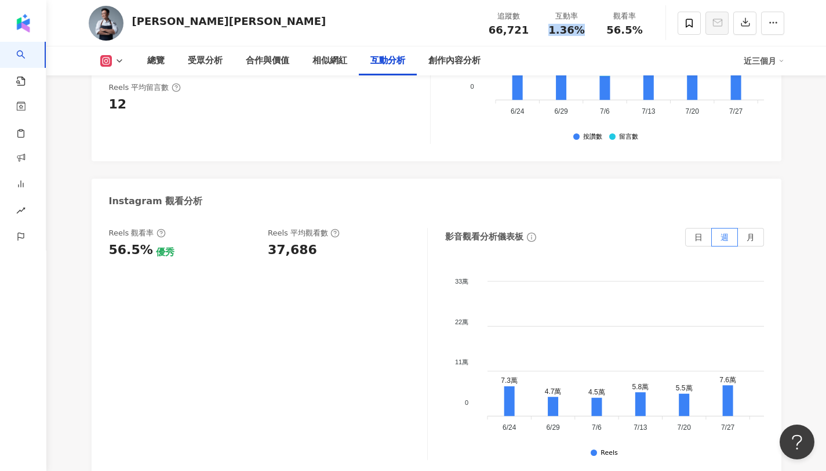
copy span "1.36%"
drag, startPoint x: 550, startPoint y: 27, endPoint x: 583, endPoint y: 30, distance: 33.8
click at [583, 30] on div "1.36%" at bounding box center [567, 30] width 44 height 12
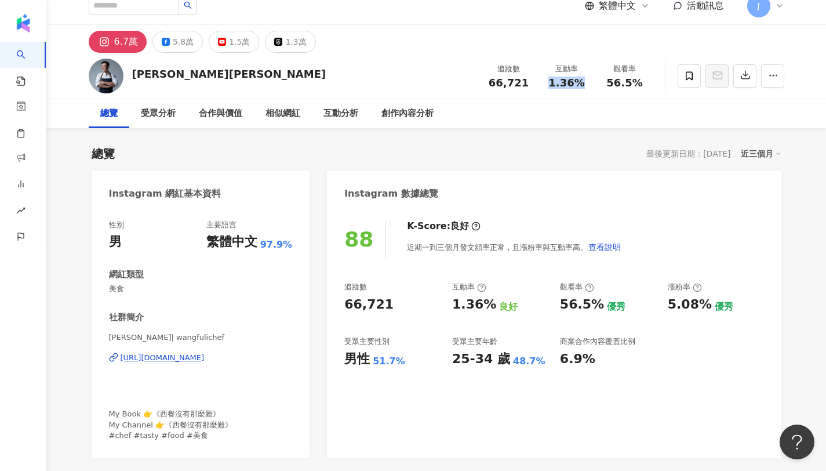
scroll to position [0, 0]
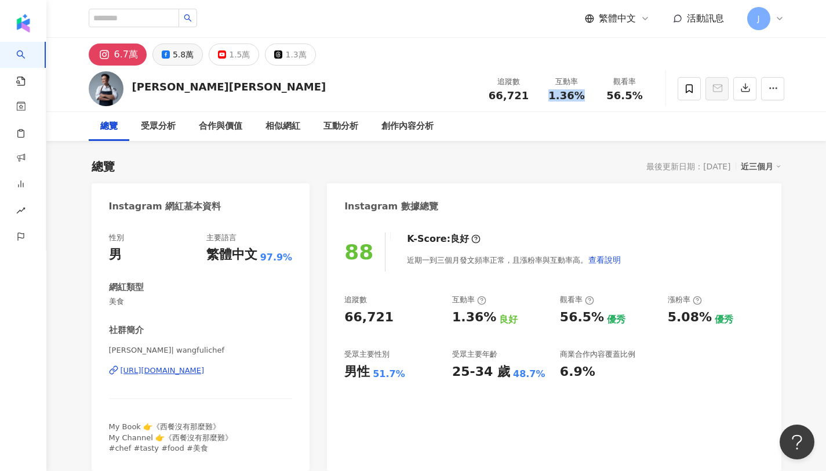
click at [173, 59] on div "5.8萬" at bounding box center [183, 54] width 21 height 16
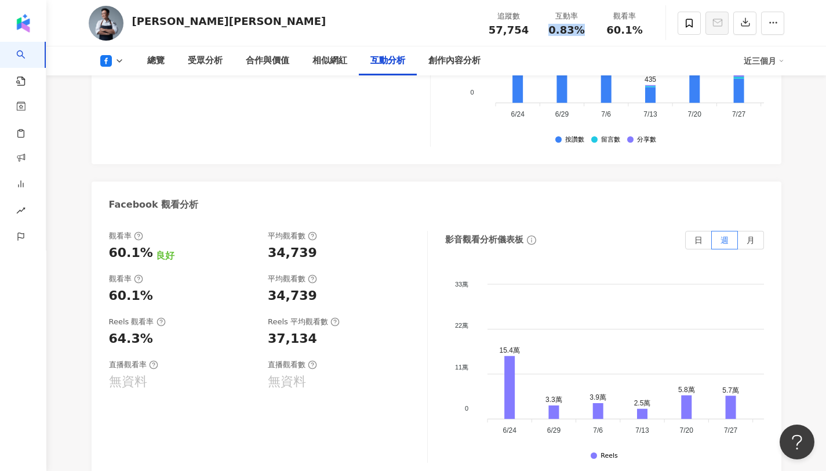
scroll to position [2134, 0]
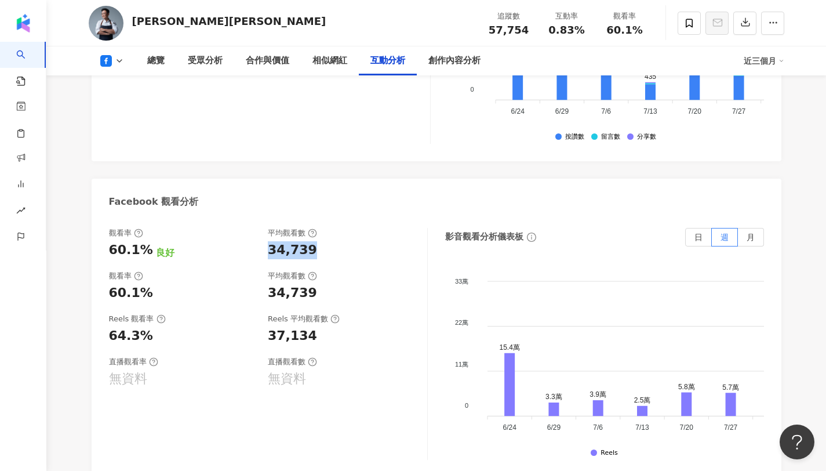
drag, startPoint x: 266, startPoint y: 199, endPoint x: 321, endPoint y: 199, distance: 55.7
click at [321, 228] on div "觀看率 60.1% 良好 平均觀看數 34,739" at bounding box center [262, 243] width 307 height 31
drag, startPoint x: 270, startPoint y: 284, endPoint x: 329, endPoint y: 284, distance: 59.1
click at [329, 327] on div "37,134" at bounding box center [342, 336] width 148 height 18
copy span "0.83%"
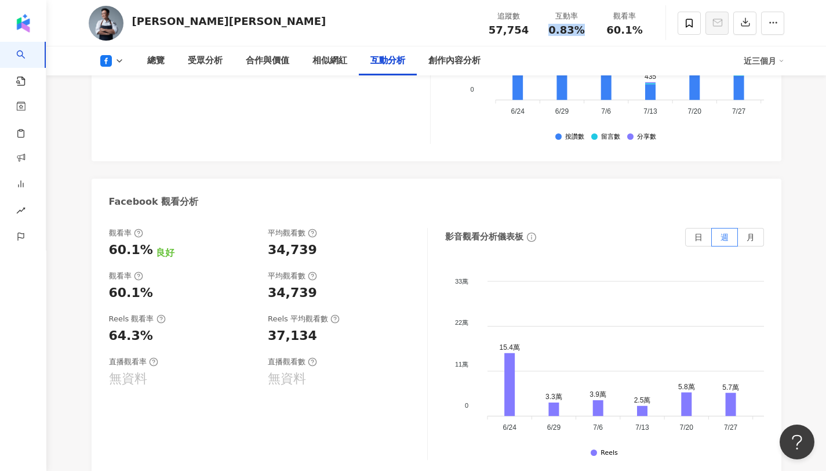
drag, startPoint x: 546, startPoint y: 32, endPoint x: 591, endPoint y: 28, distance: 45.4
click at [591, 28] on div "互動率 0.83%" at bounding box center [567, 22] width 58 height 25
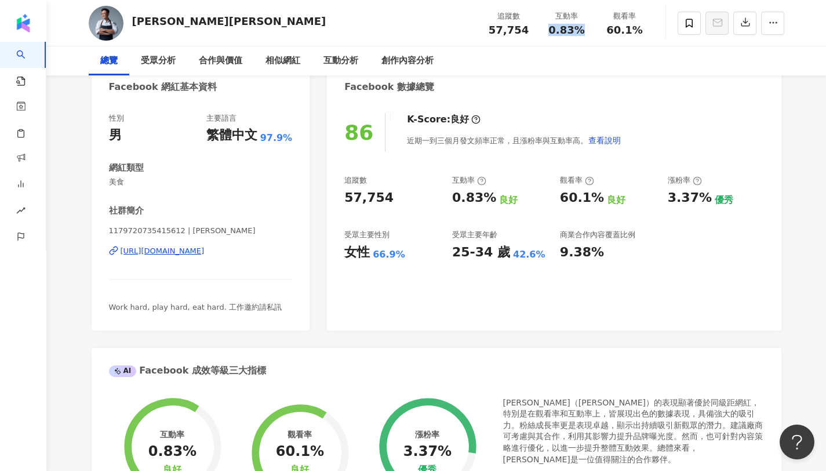
scroll to position [0, 0]
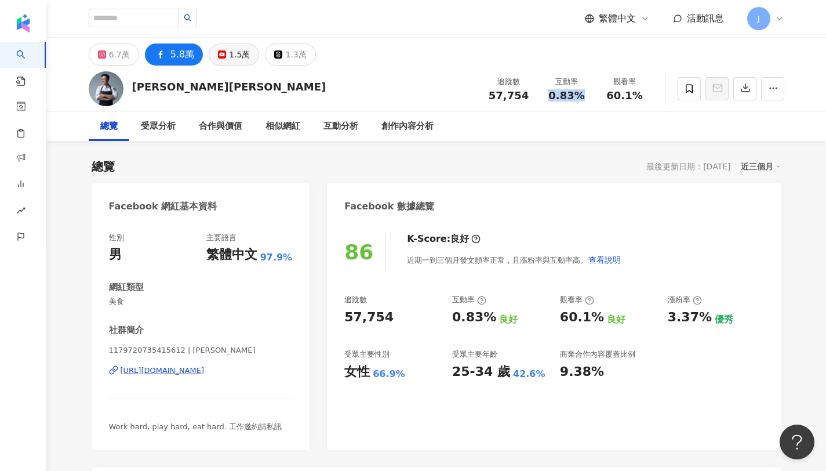
click at [219, 59] on button "1.5萬" at bounding box center [234, 54] width 50 height 22
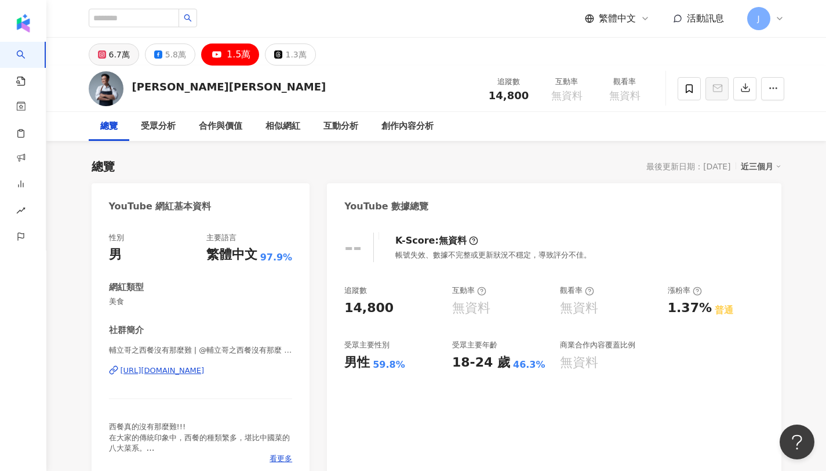
click at [123, 52] on div "6.7萬" at bounding box center [119, 54] width 21 height 16
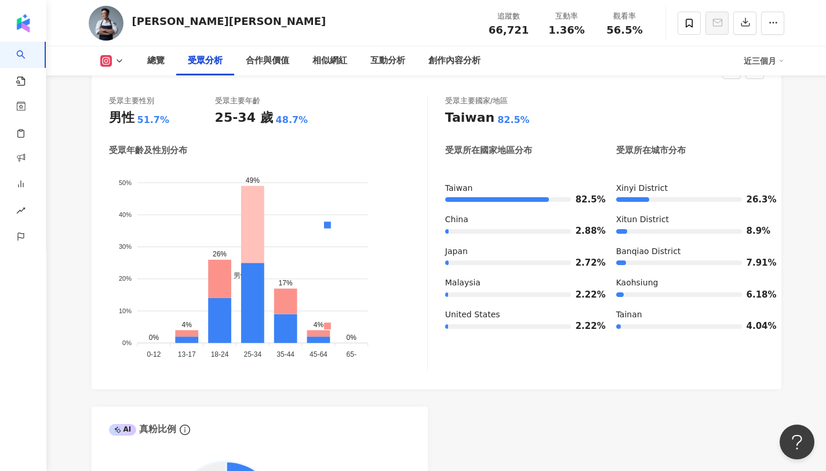
scroll to position [1045, 0]
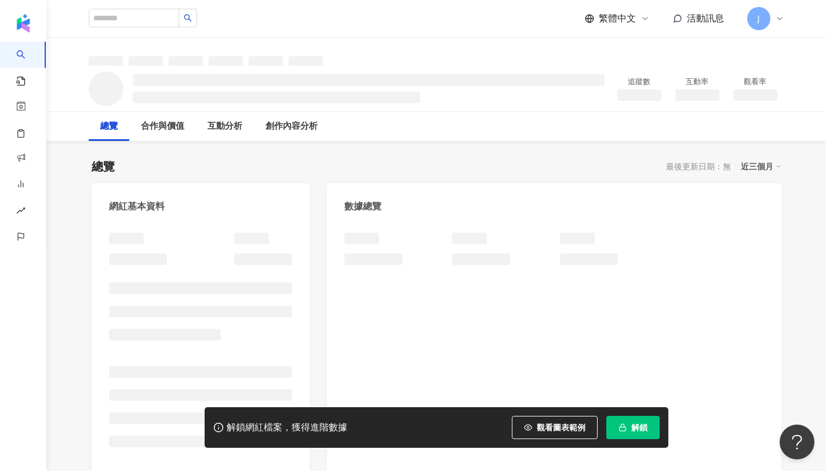
click at [629, 422] on button "解鎖" at bounding box center [632, 427] width 53 height 23
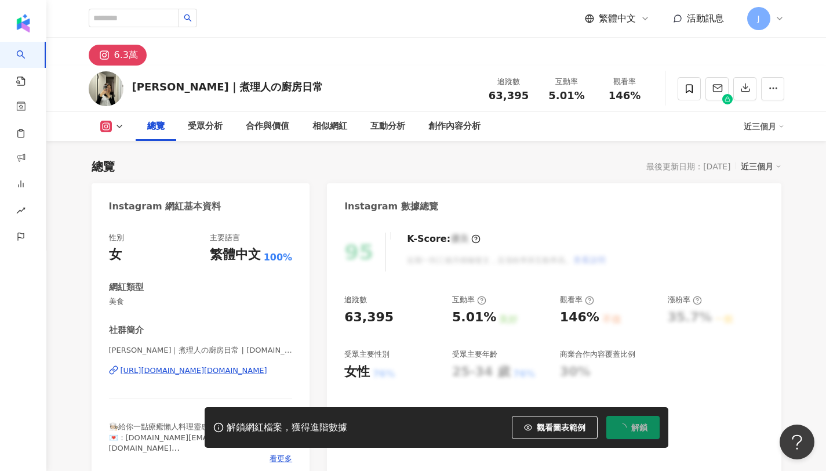
click at [391, 355] on div "95 K-Score : 優良 近期一到三個月積極發文，且漲粉率與互動率高。 查看說明 追蹤數 63,395 互動率 5.01% 良好 觀看率 146% 不佳…" at bounding box center [554, 351] width 454 height 260
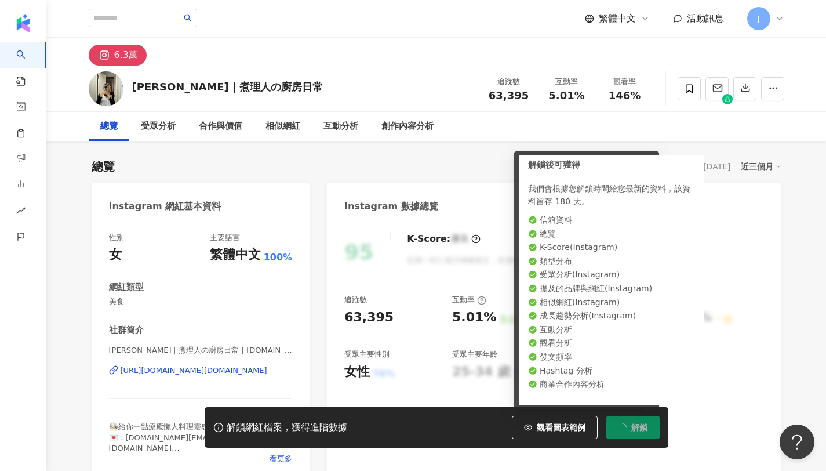
click at [641, 426] on span "解鎖" at bounding box center [639, 427] width 16 height 9
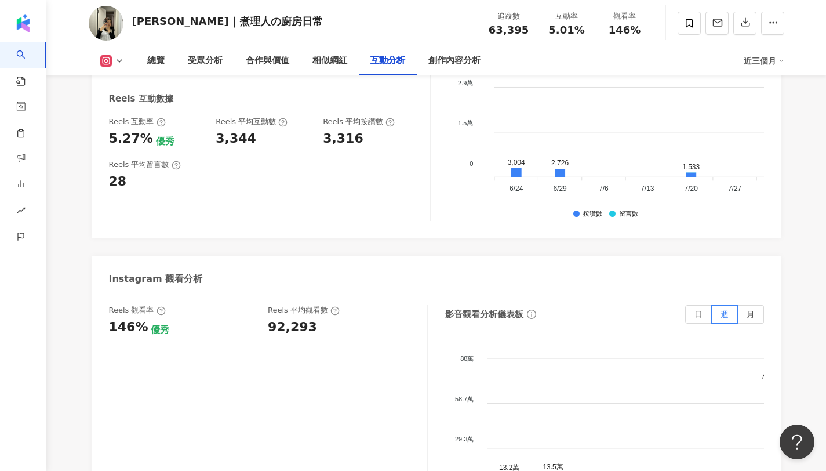
scroll to position [2470, 0]
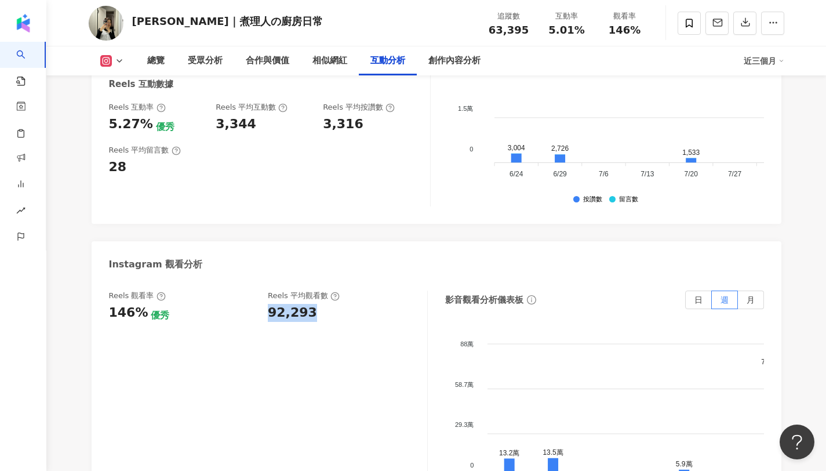
drag, startPoint x: 268, startPoint y: 299, endPoint x: 328, endPoint y: 307, distance: 60.8
click at [328, 307] on div "92,293" at bounding box center [342, 313] width 148 height 18
copy span "146%"
drag, startPoint x: 607, startPoint y: 30, endPoint x: 663, endPoint y: 28, distance: 55.7
click at [663, 28] on div "[PERSON_NAME]｜煮理人の廚房日常 追蹤數 63,395 互動率 5.01% 觀看率 146%" at bounding box center [437, 23] width 742 height 46
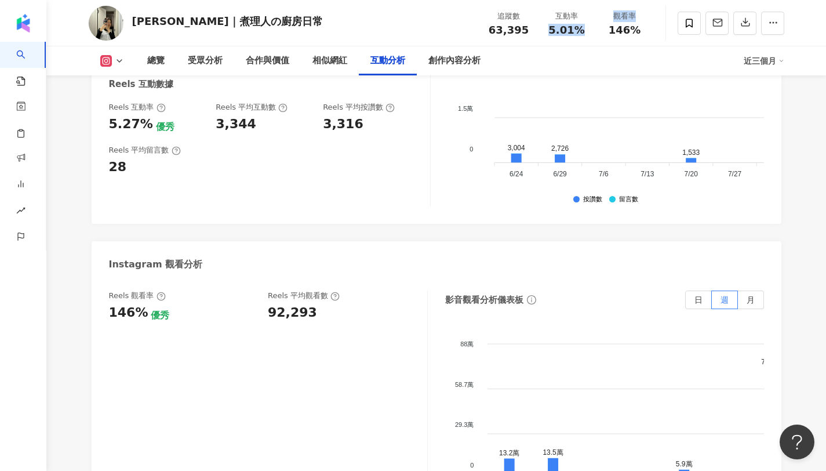
drag, startPoint x: 552, startPoint y: 28, endPoint x: 612, endPoint y: 27, distance: 60.3
click at [612, 27] on div "追蹤數 63,395 互動率 5.01% 觀看率 146%" at bounding box center [567, 23] width 174 height 34
click at [591, 35] on div "互動率 5.01%" at bounding box center [567, 22] width 58 height 25
copy span "5.01%"
drag, startPoint x: 549, startPoint y: 30, endPoint x: 586, endPoint y: 30, distance: 36.5
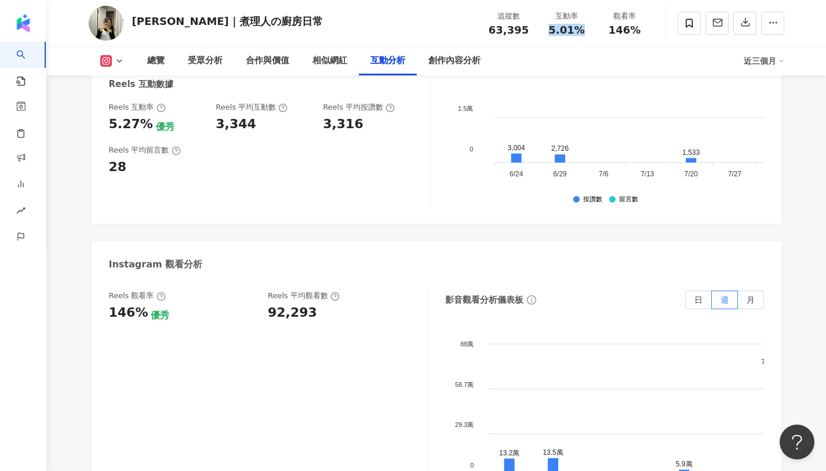
click at [586, 30] on div "5.01%" at bounding box center [567, 30] width 44 height 12
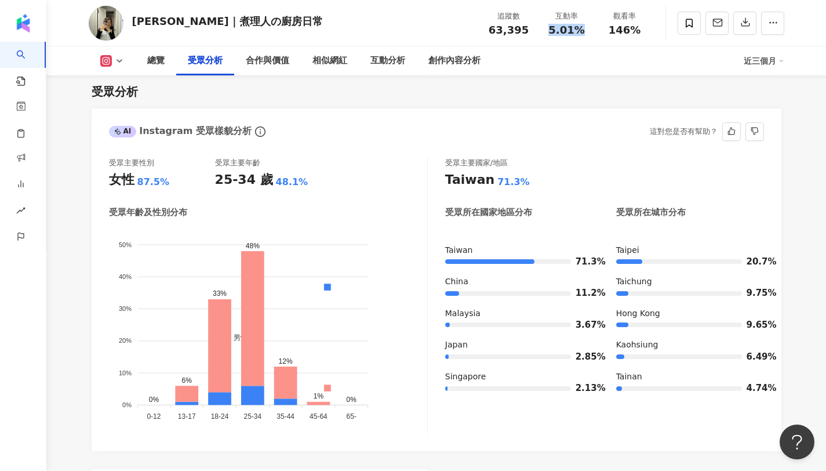
scroll to position [982, 0]
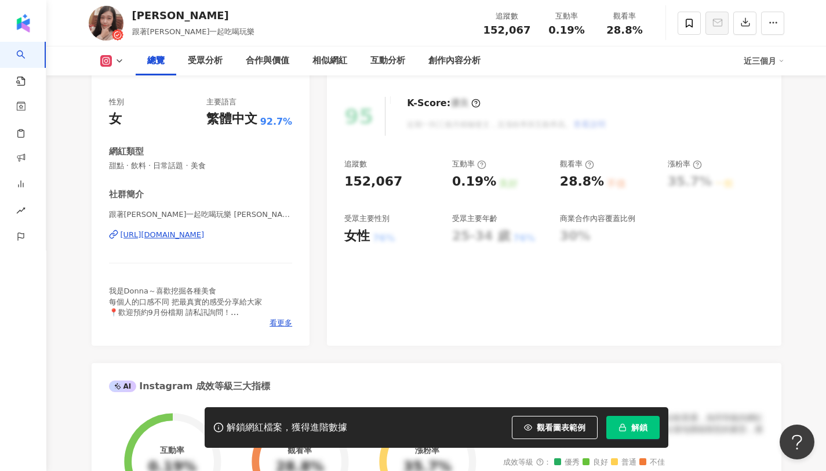
scroll to position [138, 0]
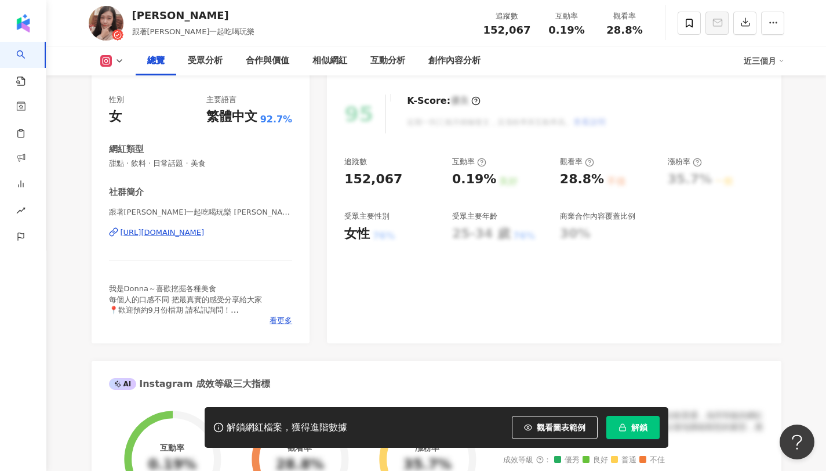
click at [641, 429] on span "解鎖" at bounding box center [639, 427] width 16 height 9
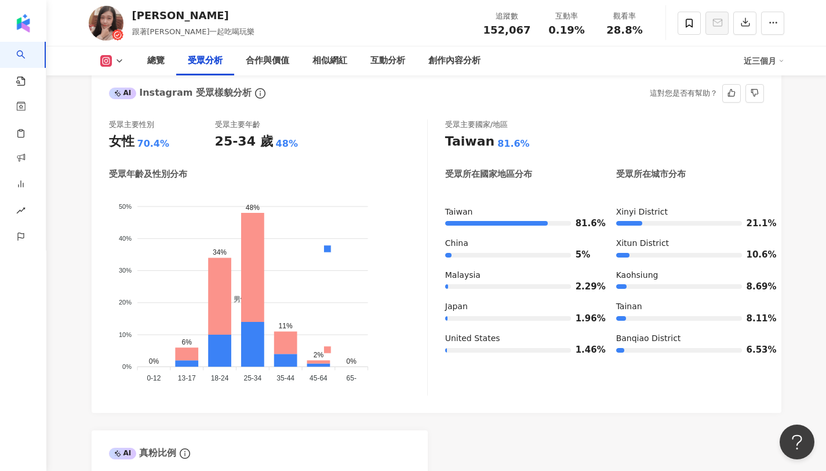
scroll to position [1030, 0]
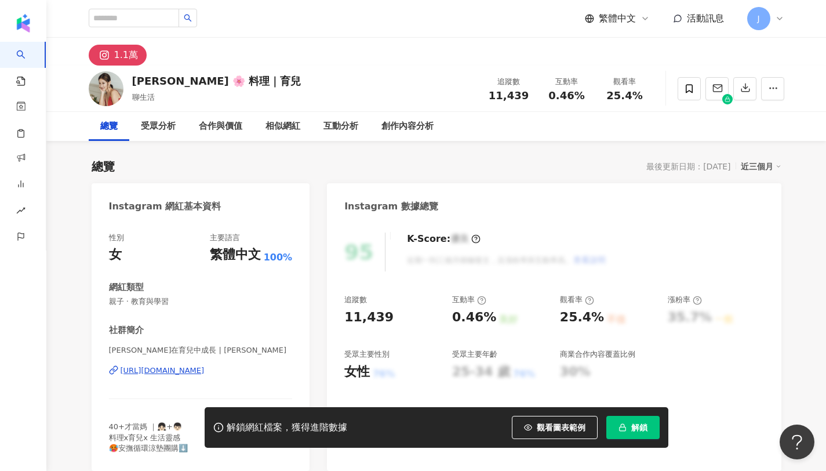
click at [633, 428] on span "解鎖" at bounding box center [639, 427] width 16 height 9
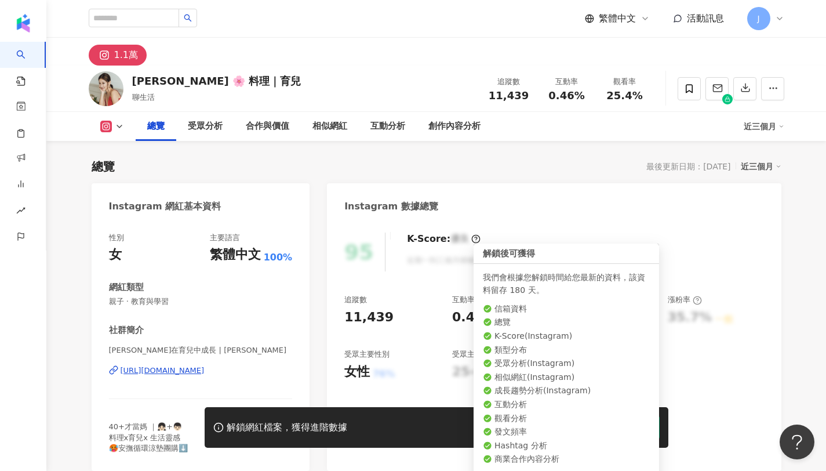
scroll to position [71, 0]
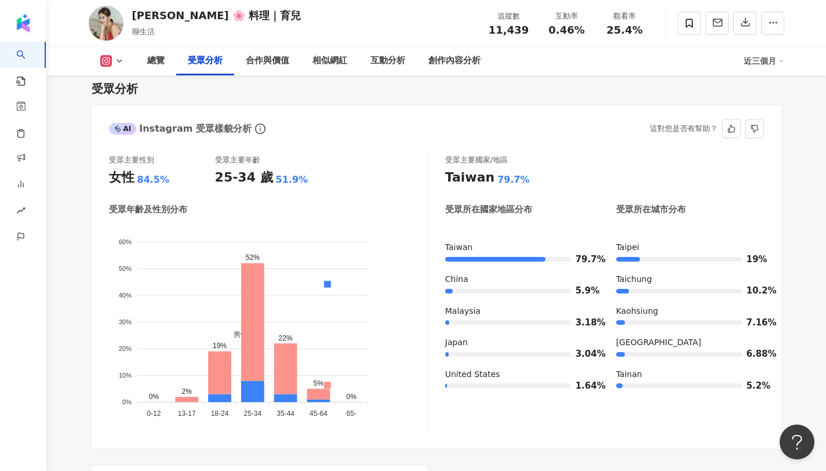
scroll to position [980, 0]
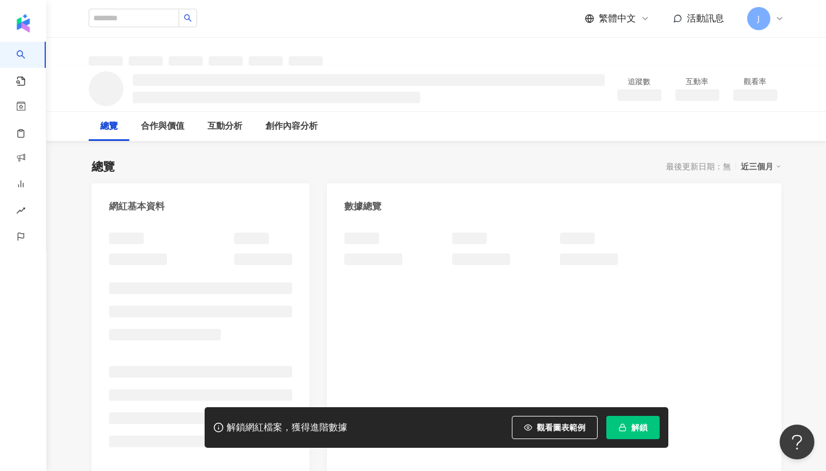
click at [633, 439] on div "解鎖網紅檔案，獲得進階數據 觀看圖表範例 解鎖" at bounding box center [437, 427] width 464 height 41
click at [633, 432] on button "解鎖" at bounding box center [632, 427] width 53 height 23
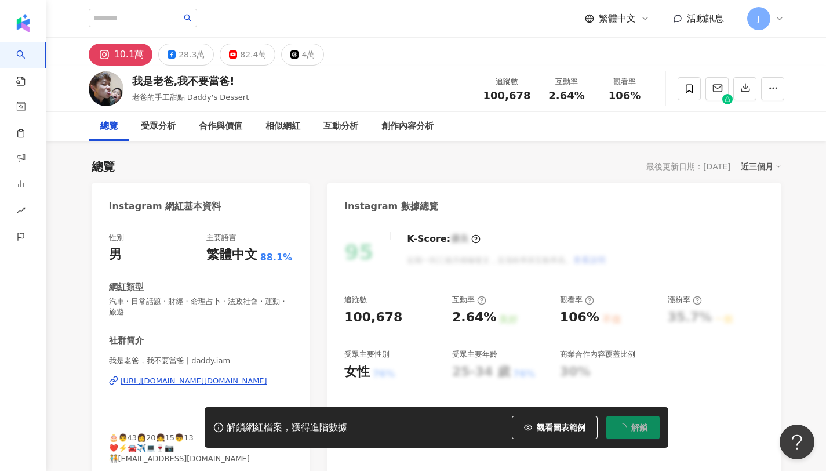
scroll to position [71, 0]
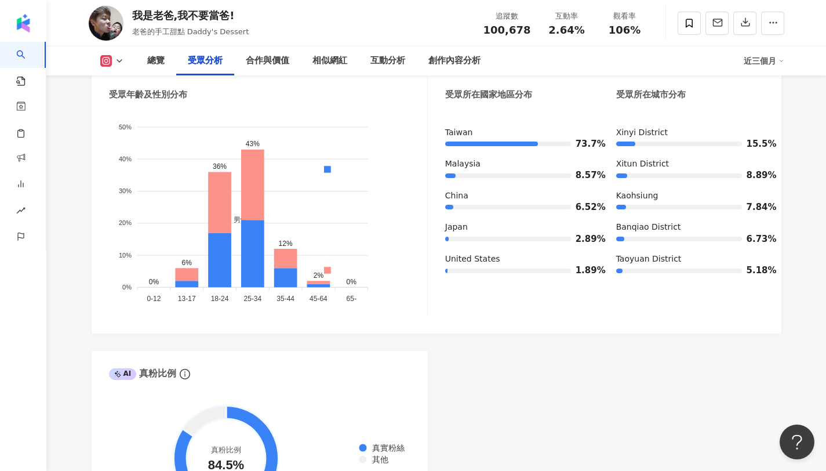
scroll to position [1109, 0]
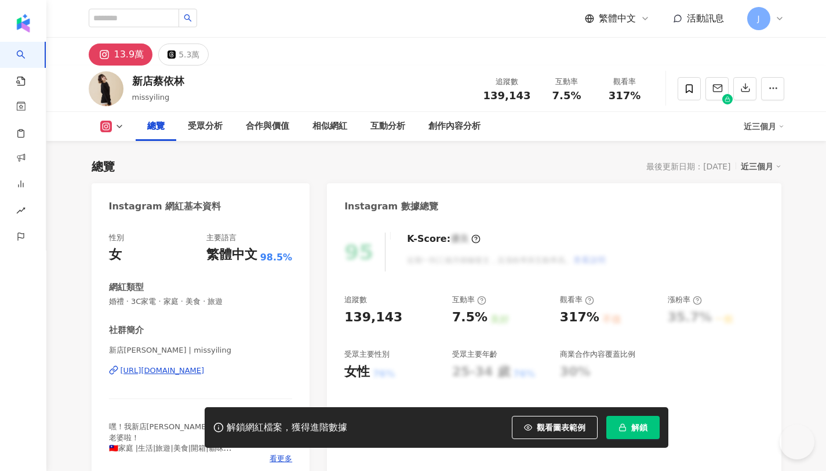
click at [630, 437] on button "解鎖" at bounding box center [632, 427] width 53 height 23
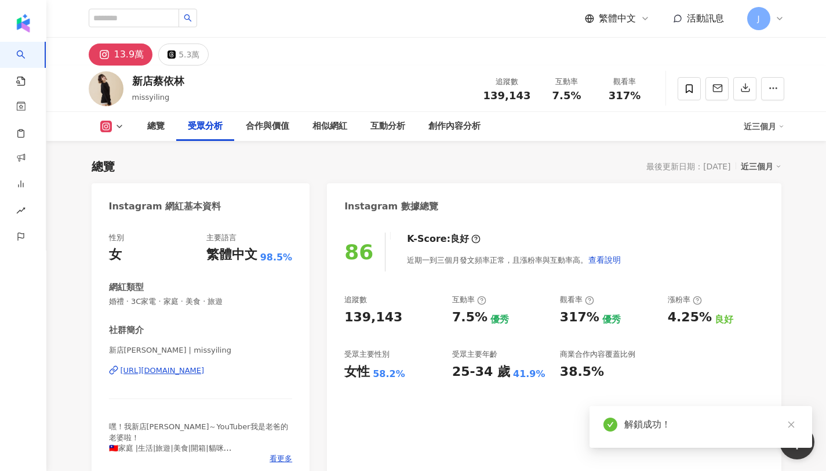
scroll to position [1023, 0]
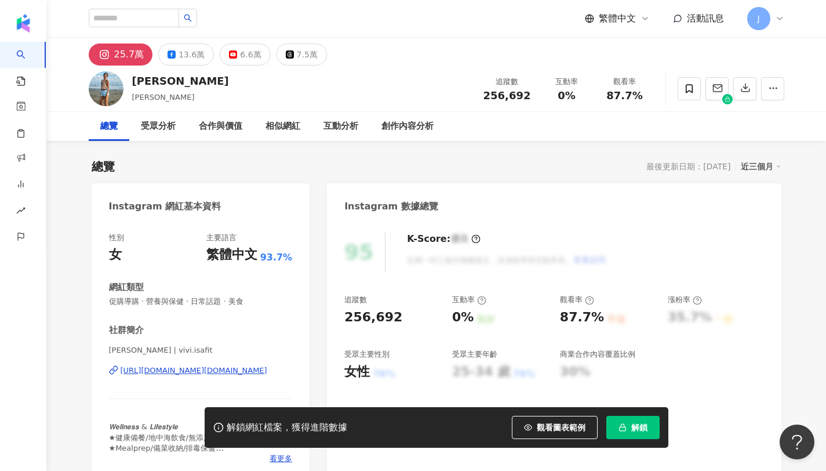
click at [643, 423] on span "解鎖" at bounding box center [639, 427] width 16 height 9
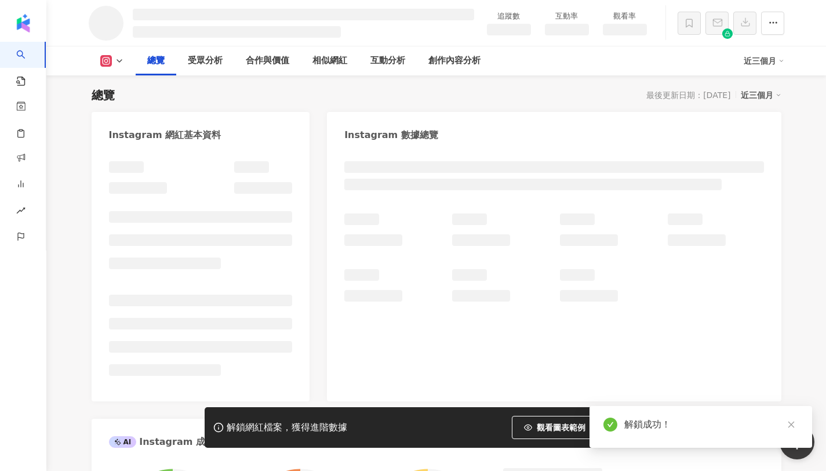
scroll to position [158, 0]
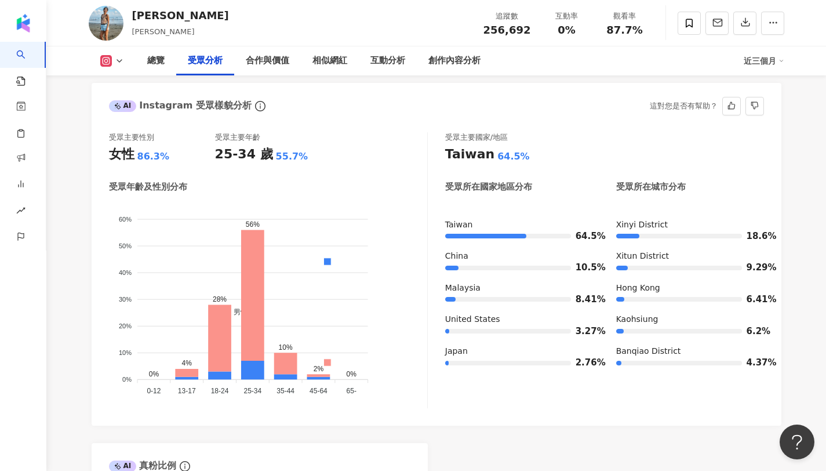
scroll to position [1013, 0]
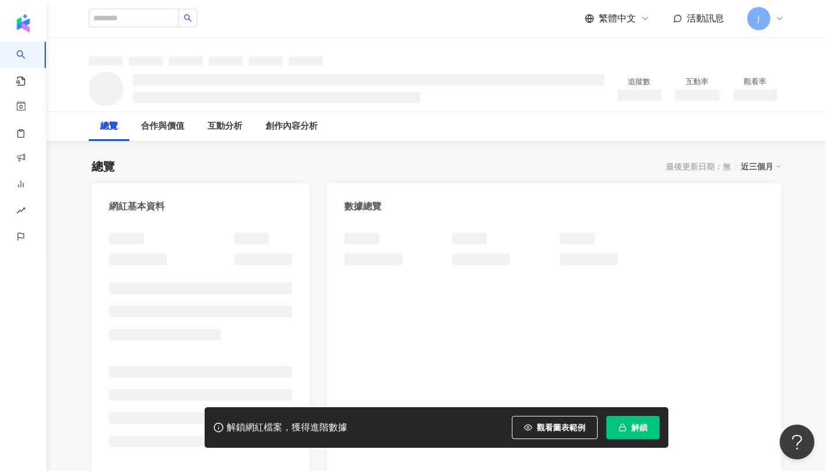
click at [637, 423] on span "解鎖" at bounding box center [639, 427] width 16 height 9
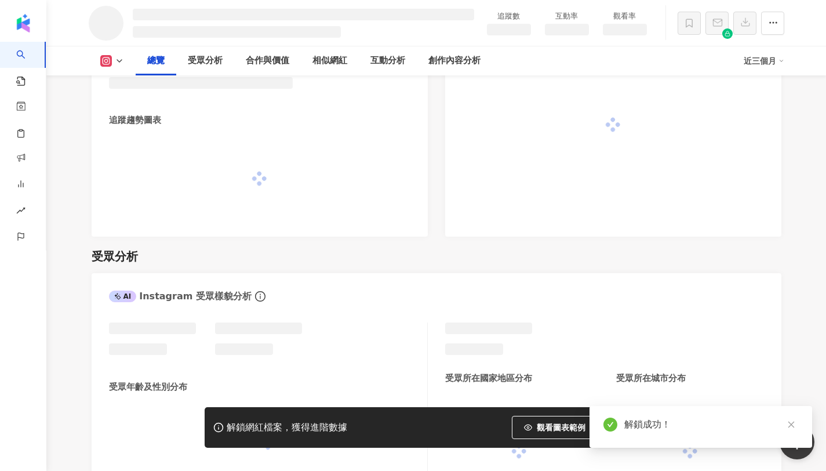
scroll to position [1117, 0]
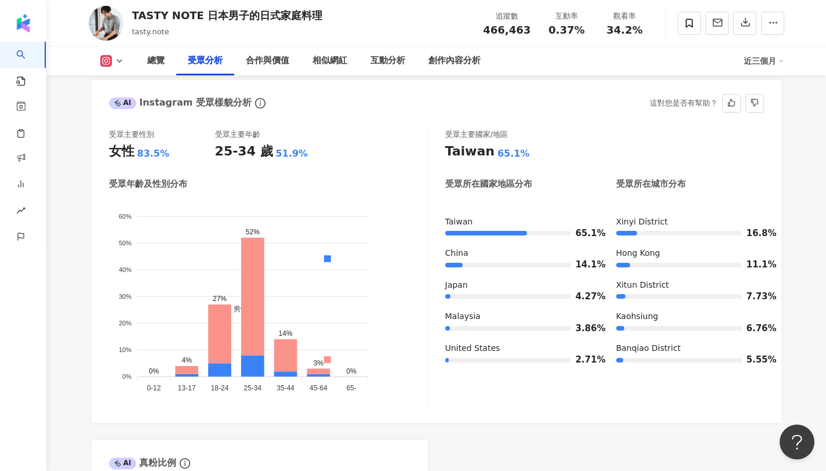
scroll to position [1017, 0]
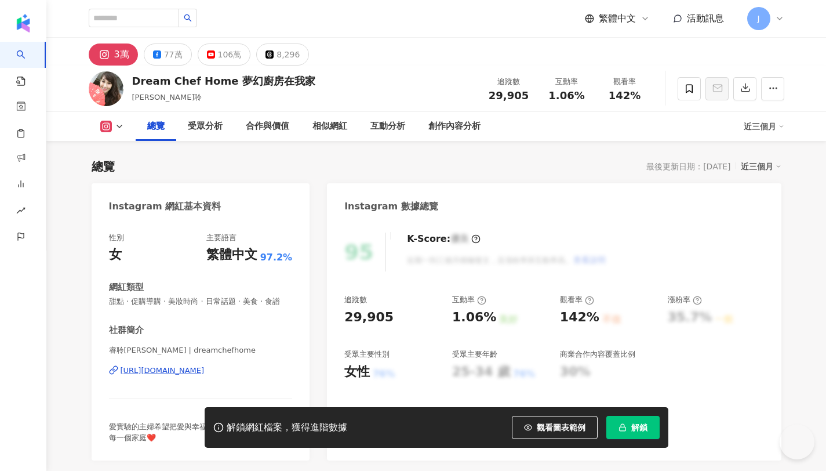
click at [628, 437] on button "解鎖" at bounding box center [632, 427] width 53 height 23
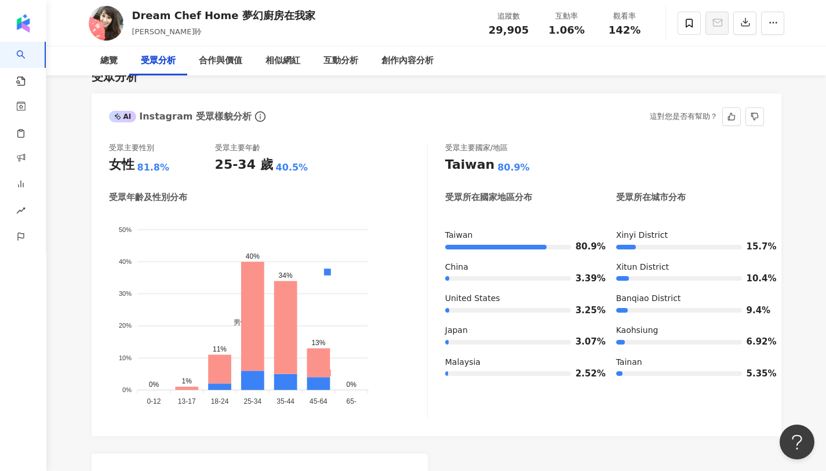
scroll to position [1004, 0]
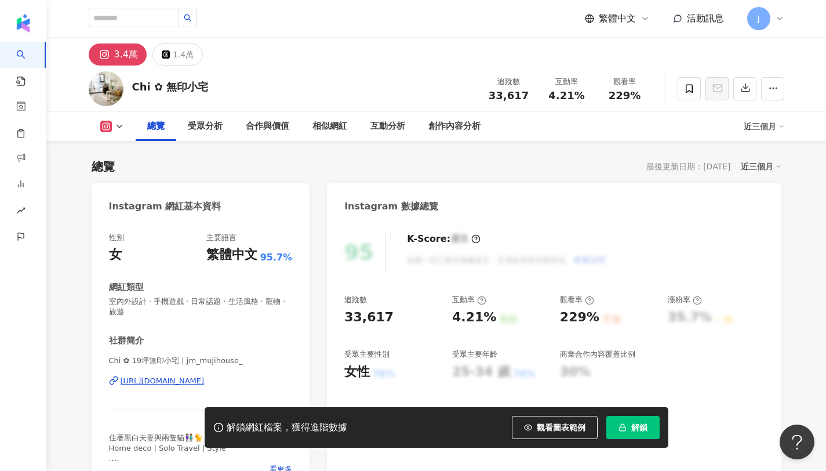
click at [634, 431] on span "解鎖" at bounding box center [639, 427] width 16 height 9
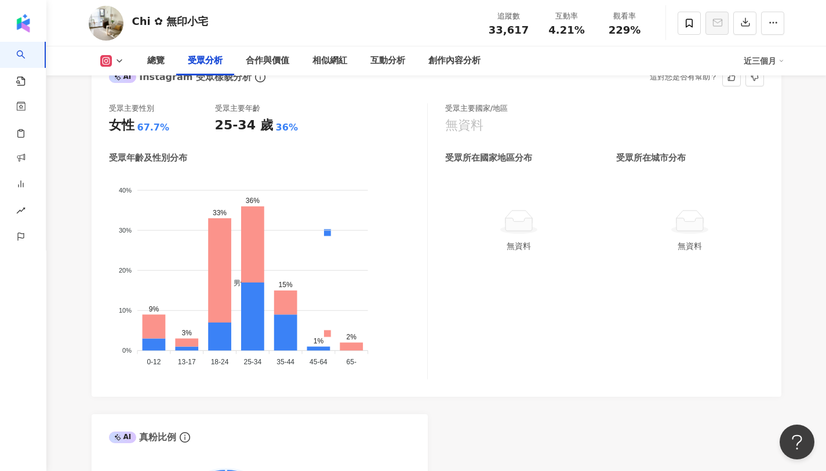
scroll to position [1060, 0]
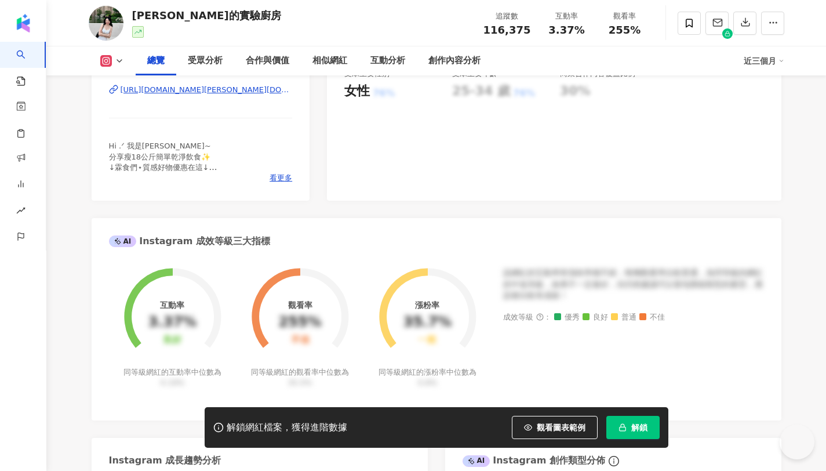
scroll to position [454, 0]
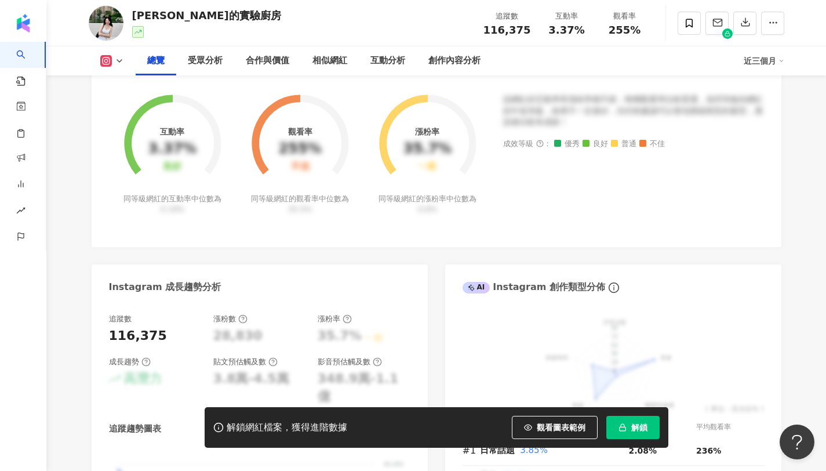
click at [640, 426] on span "解鎖" at bounding box center [639, 427] width 16 height 9
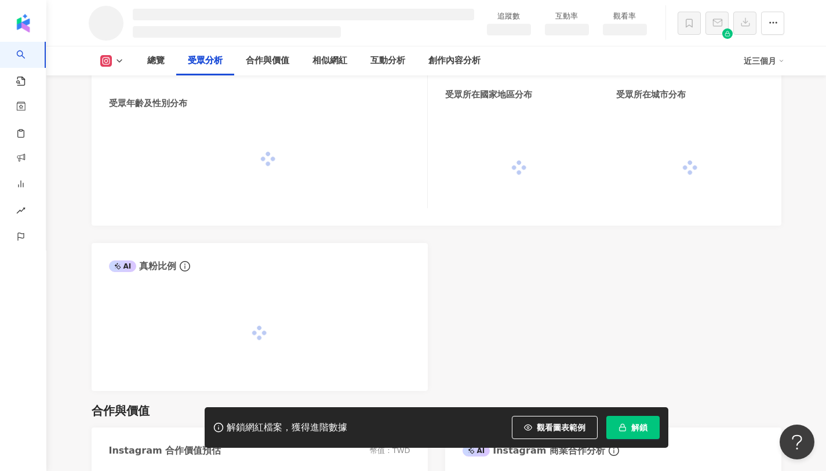
scroll to position [994, 0]
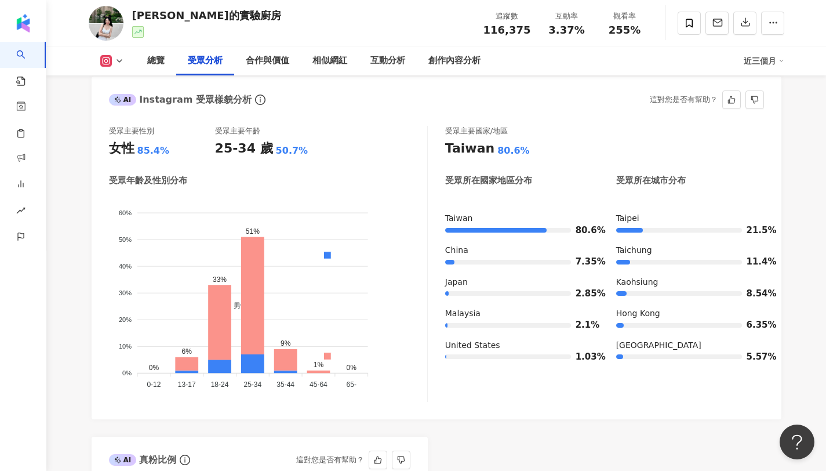
scroll to position [1046, 0]
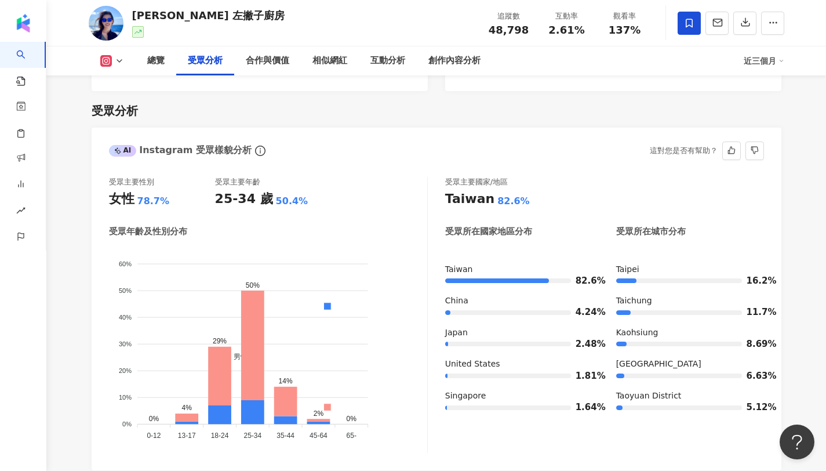
scroll to position [984, 0]
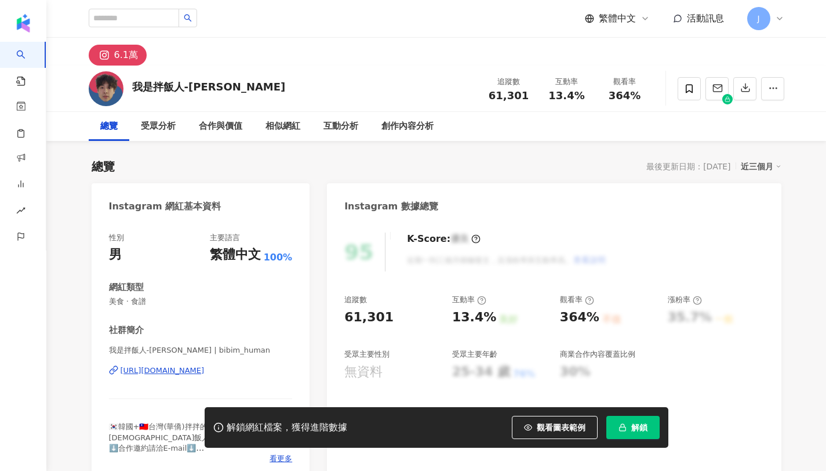
click at [631, 429] on span "解鎖" at bounding box center [639, 427] width 16 height 9
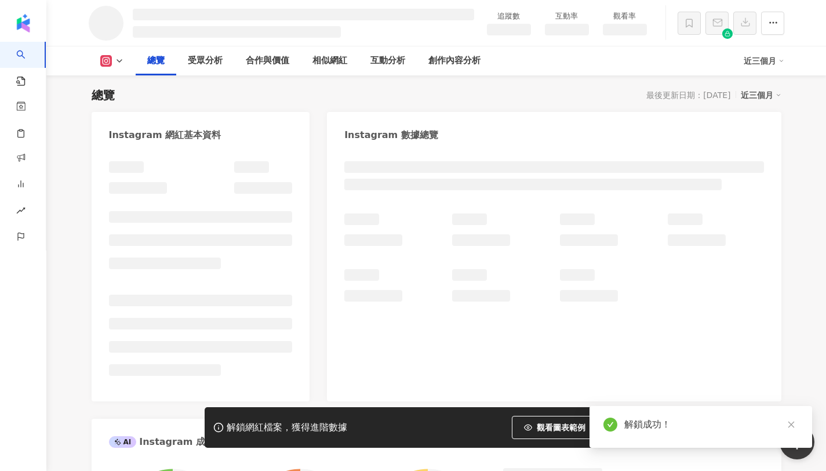
scroll to position [97, 0]
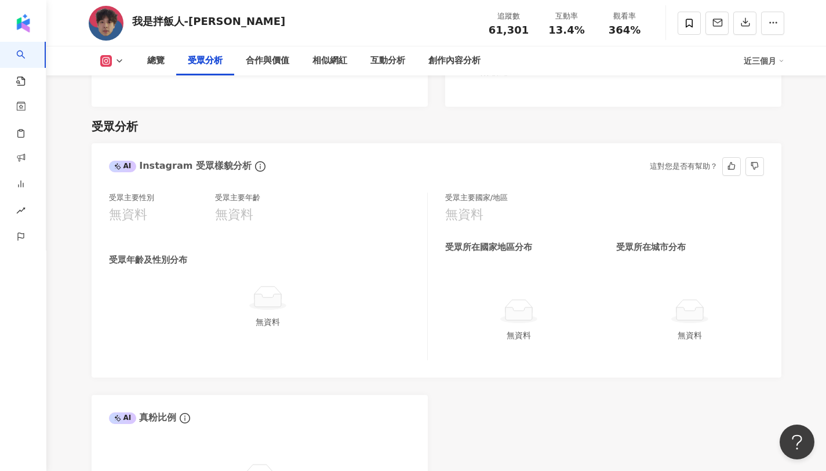
scroll to position [957, 0]
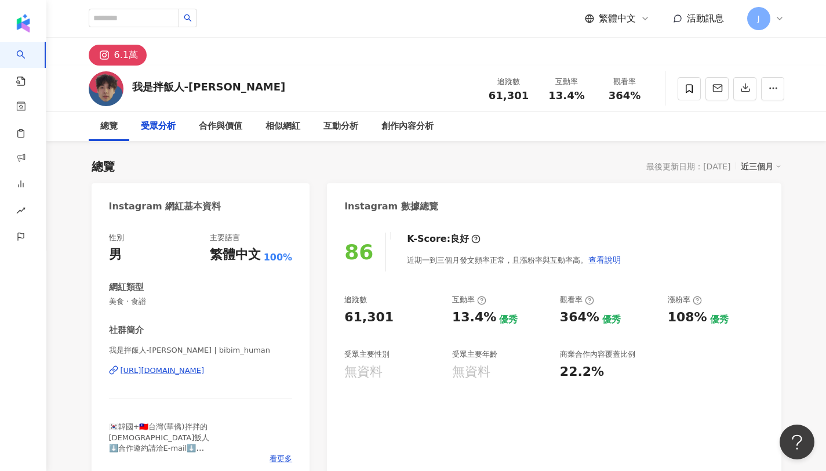
scroll to position [1023, 0]
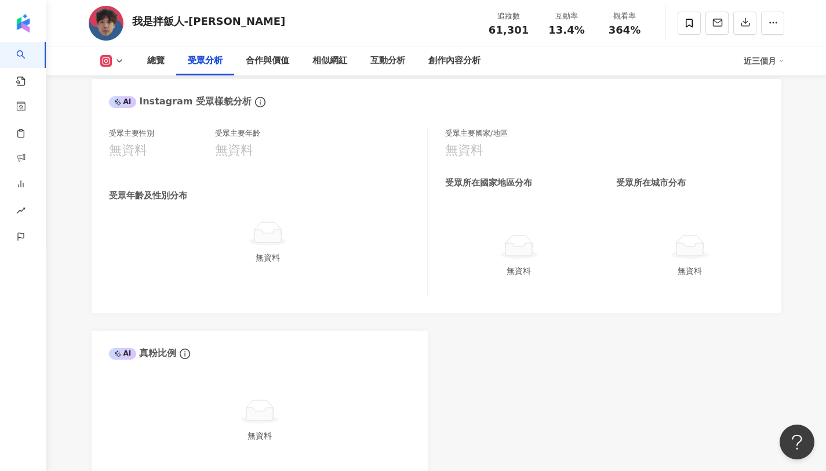
click at [118, 59] on icon at bounding box center [119, 60] width 9 height 9
click at [103, 158] on div "受眾主要性別 無資料 受眾主要年齡 無資料 受眾年齡及性別分布 無資料 受眾主要國家/地區 無資料 受眾所在國家地區分布 受眾所在城市分布 無資料 無資料" at bounding box center [437, 215] width 690 height 197
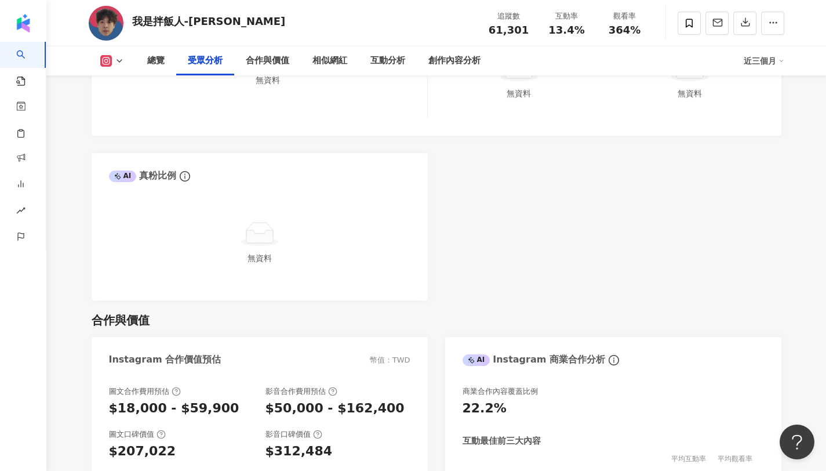
scroll to position [1264, 0]
